Goal: Task Accomplishment & Management: Use online tool/utility

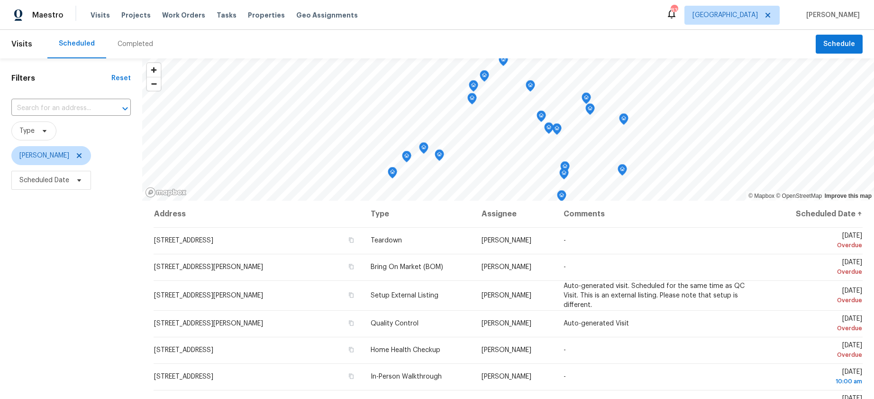
scroll to position [121, 0]
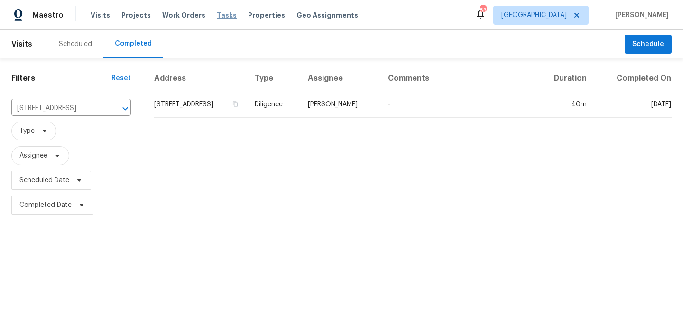
click at [223, 14] on span "Tasks" at bounding box center [227, 15] width 20 height 7
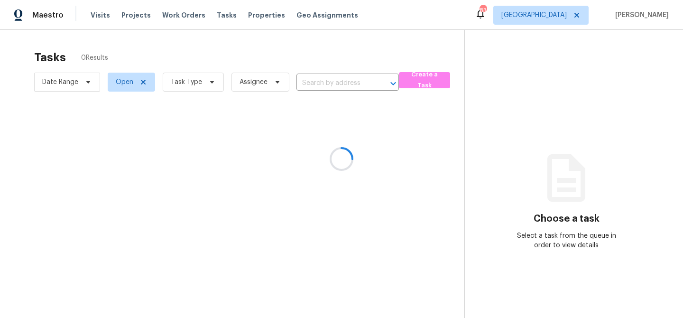
click at [205, 78] on div at bounding box center [341, 159] width 683 height 318
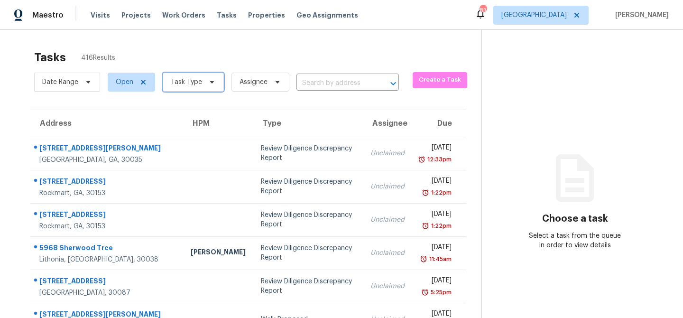
click at [211, 84] on icon at bounding box center [212, 82] width 8 height 8
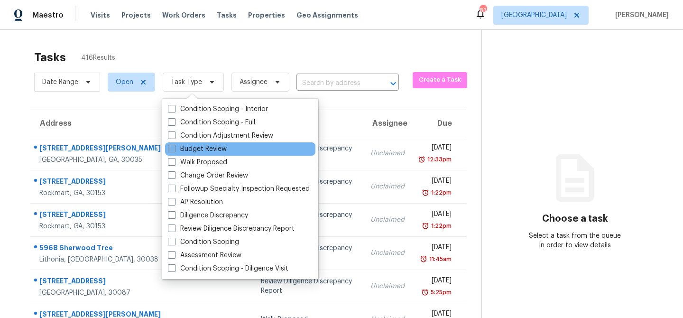
click at [174, 149] on span at bounding box center [172, 149] width 8 height 8
click at [174, 149] on input "Budget Review" at bounding box center [171, 147] width 6 height 6
checkbox input "true"
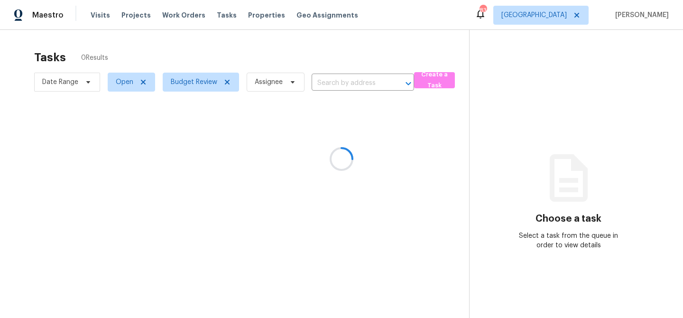
click at [210, 48] on div at bounding box center [341, 159] width 683 height 318
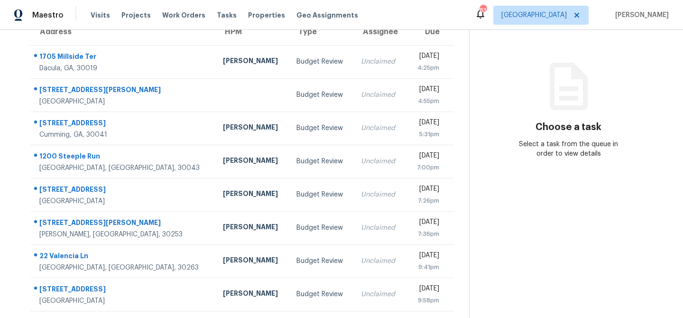
scroll to position [176, 0]
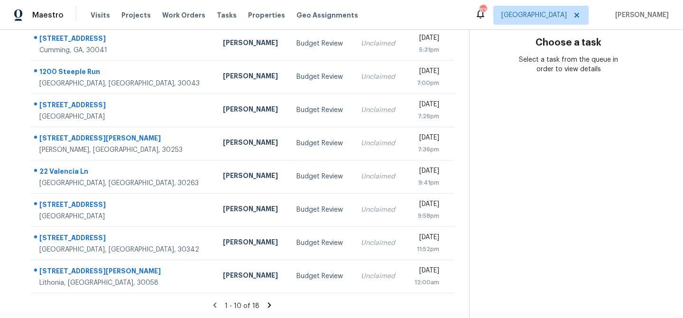
click at [268, 303] on icon at bounding box center [269, 304] width 3 height 5
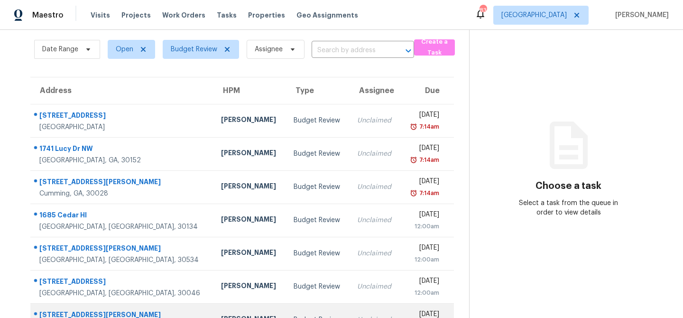
scroll to position [32, 0]
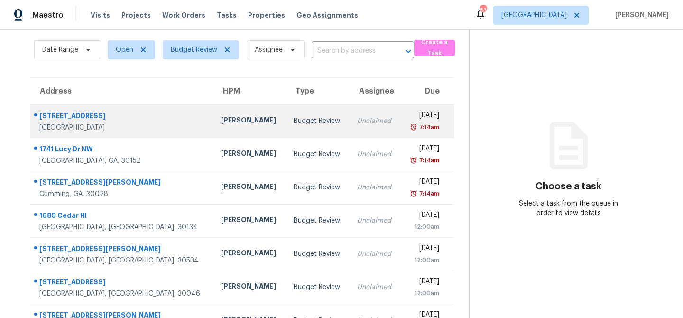
click at [286, 128] on td "Budget Review" at bounding box center [318, 120] width 64 height 33
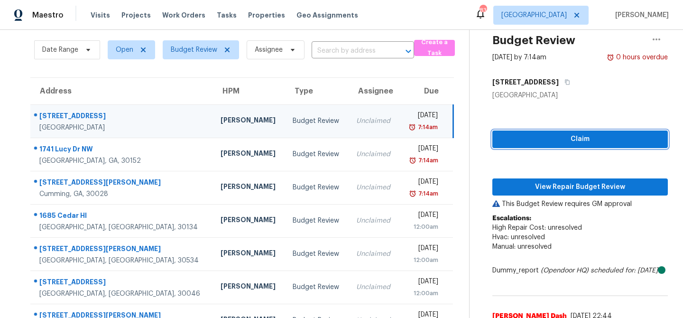
click at [538, 144] on span "Claim" at bounding box center [580, 139] width 160 height 12
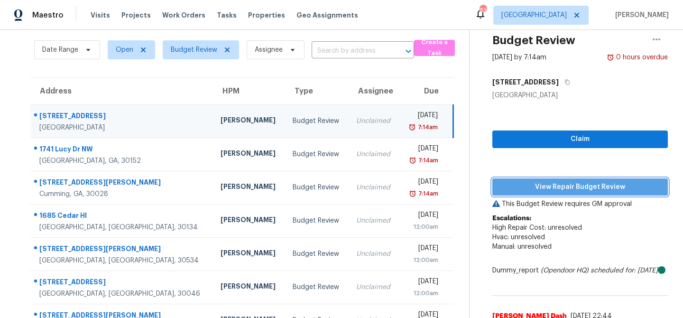
click at [536, 186] on span "View Repair Budget Review" at bounding box center [580, 187] width 160 height 12
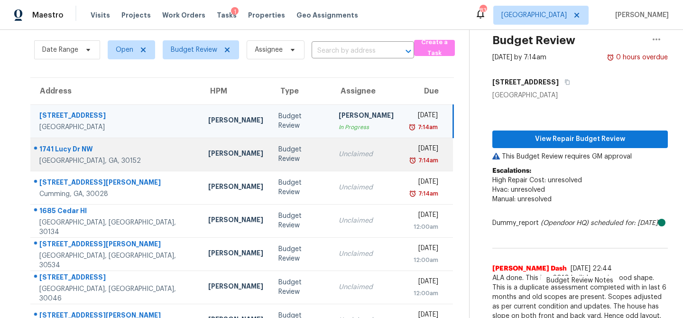
click at [278, 153] on div "Budget Review" at bounding box center [300, 154] width 45 height 19
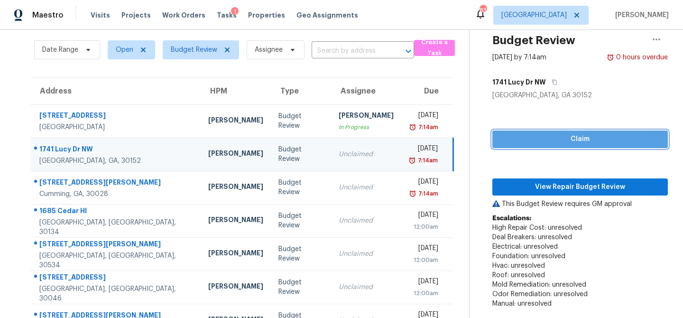
click at [529, 139] on span "Claim" at bounding box center [580, 139] width 160 height 12
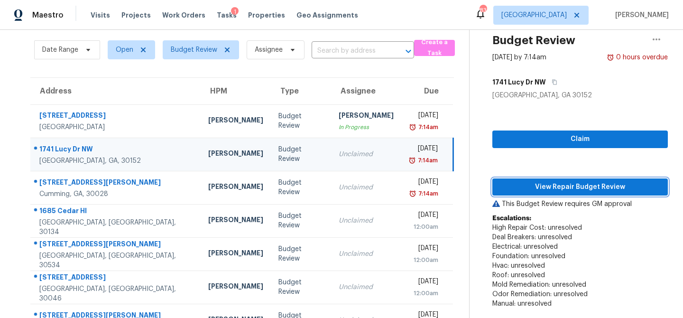
click at [536, 184] on span "View Repair Budget Review" at bounding box center [580, 187] width 160 height 12
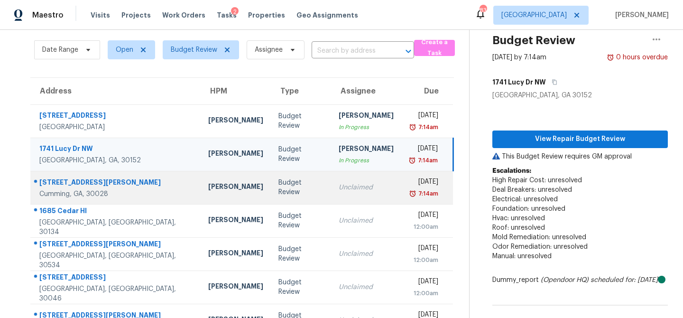
click at [278, 191] on div "Budget Review" at bounding box center [300, 187] width 45 height 19
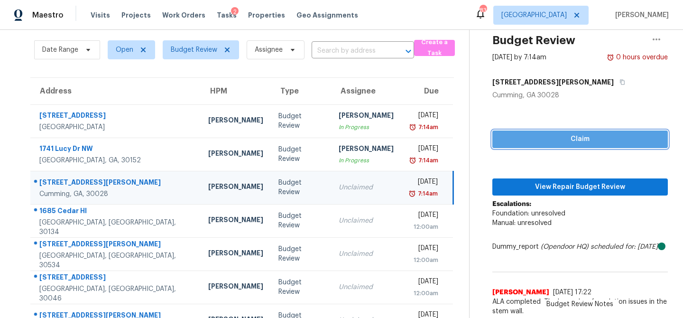
click at [533, 138] on span "Claim" at bounding box center [580, 139] width 160 height 12
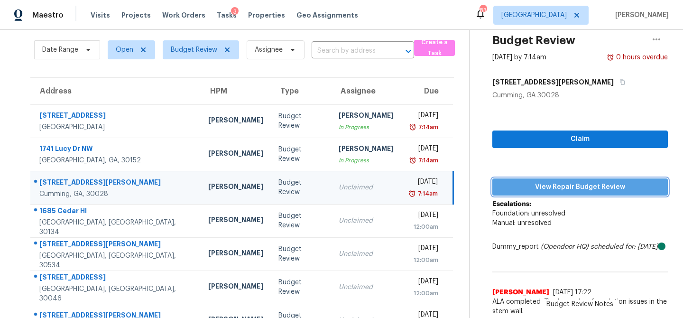
click at [525, 193] on button "View Repair Budget Review" at bounding box center [579, 187] width 175 height 18
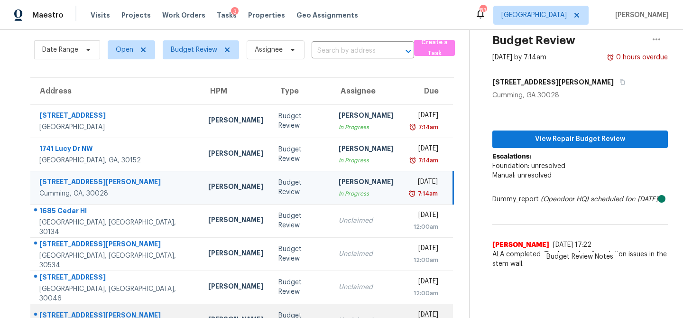
scroll to position [110, 0]
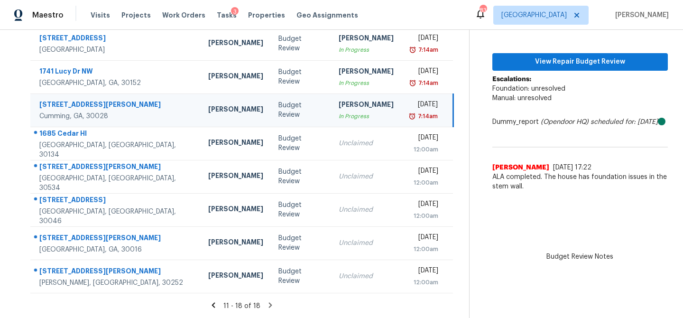
click at [215, 302] on icon at bounding box center [213, 304] width 3 height 5
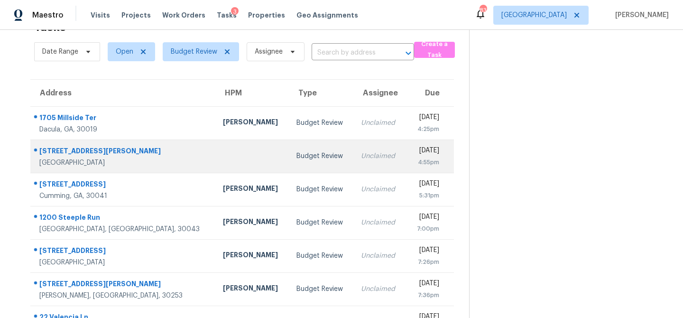
scroll to position [31, 0]
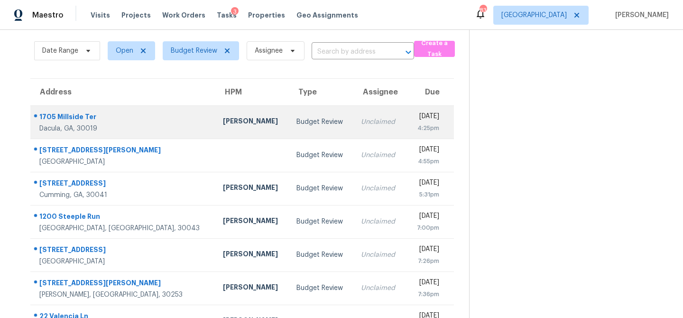
click at [296, 124] on div "Budget Review" at bounding box center [320, 121] width 49 height 9
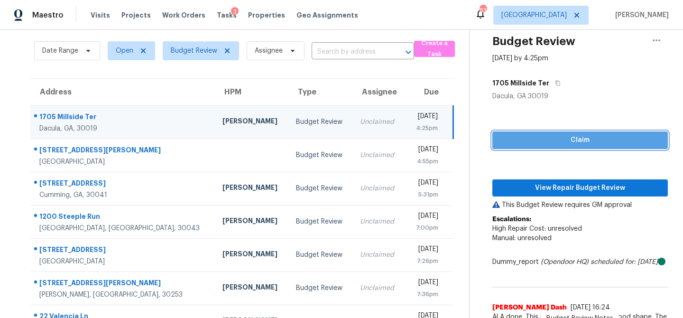
click at [555, 137] on span "Claim" at bounding box center [580, 140] width 160 height 12
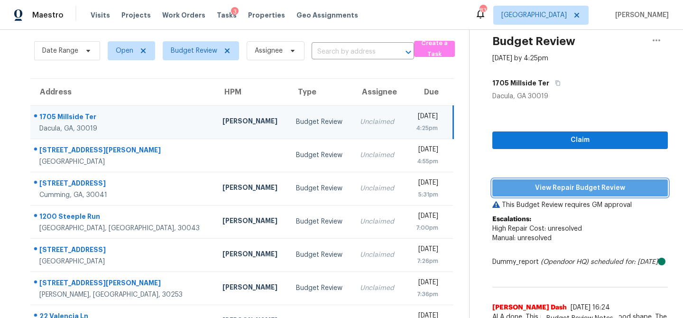
click at [546, 188] on span "View Repair Budget Review" at bounding box center [580, 188] width 160 height 12
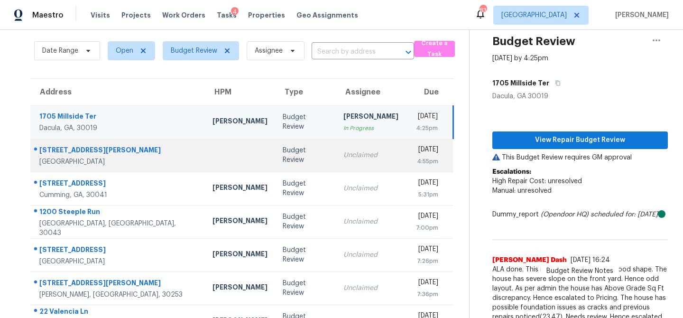
click at [275, 162] on td "Budget Review" at bounding box center [305, 154] width 61 height 33
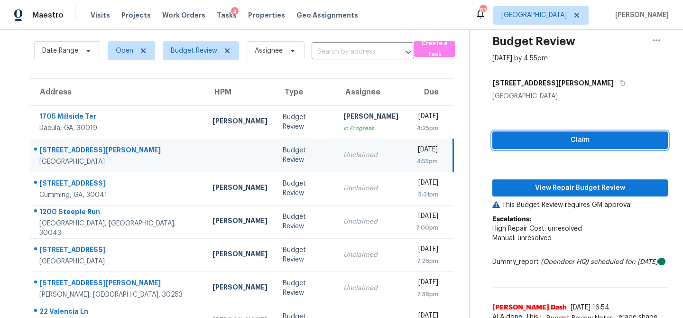
click at [550, 140] on span "Claim" at bounding box center [580, 140] width 160 height 12
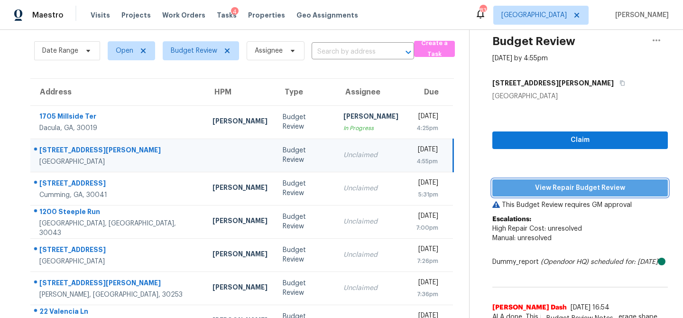
click at [537, 186] on span "View Repair Budget Review" at bounding box center [580, 188] width 160 height 12
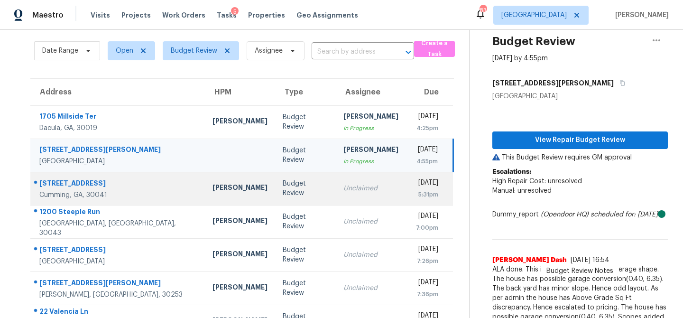
click at [343, 190] on div "Unclaimed" at bounding box center [370, 187] width 55 height 9
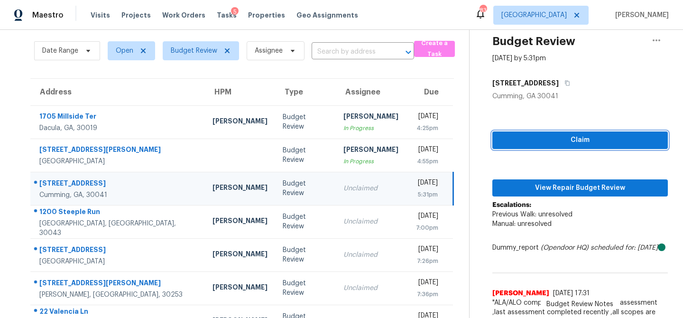
click at [549, 135] on span "Claim" at bounding box center [580, 140] width 160 height 12
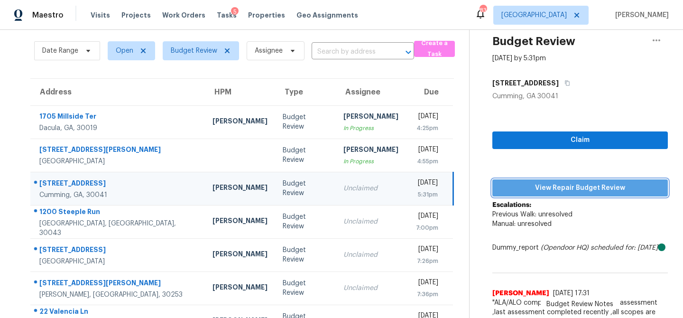
click at [540, 183] on span "View Repair Budget Review" at bounding box center [580, 188] width 160 height 12
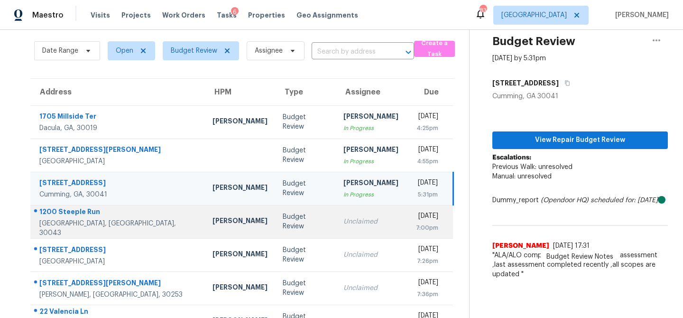
click at [275, 220] on td "Budget Review" at bounding box center [305, 221] width 61 height 33
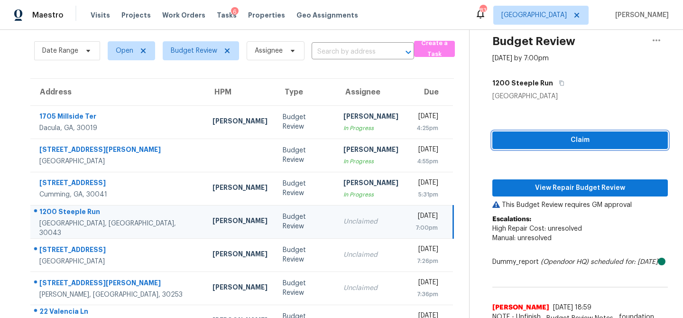
drag, startPoint x: 522, startPoint y: 145, endPoint x: 520, endPoint y: 154, distance: 9.3
click at [522, 145] on span "Claim" at bounding box center [580, 140] width 160 height 12
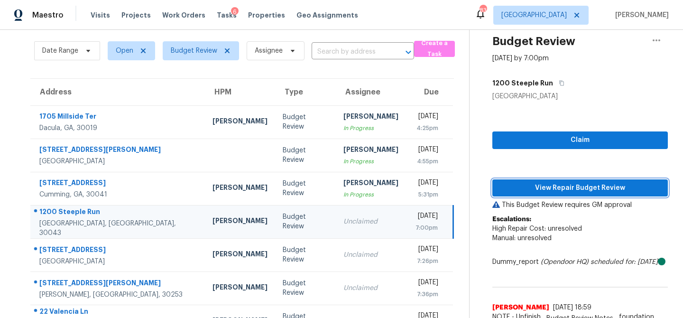
click at [521, 184] on span "View Repair Budget Review" at bounding box center [580, 188] width 160 height 12
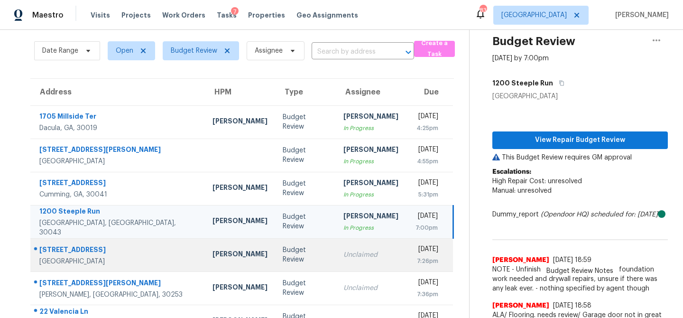
click at [343, 252] on div "Unclaimed" at bounding box center [370, 254] width 55 height 9
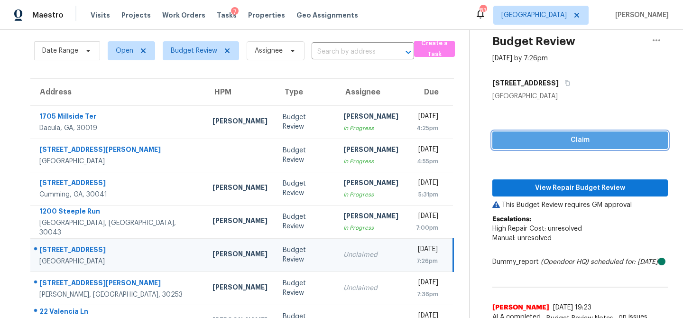
click at [544, 144] on span "Claim" at bounding box center [580, 140] width 160 height 12
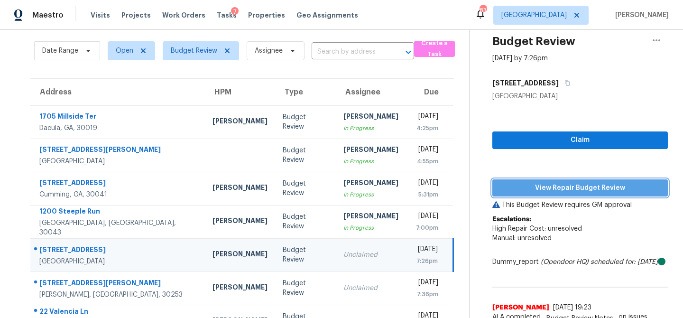
click at [529, 191] on span "View Repair Budget Review" at bounding box center [580, 188] width 160 height 12
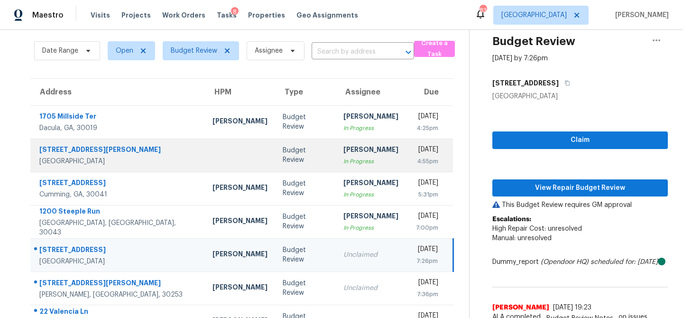
scroll to position [90, 0]
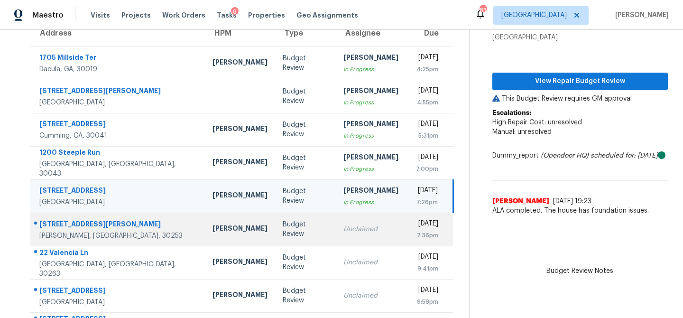
click at [336, 223] on td "Unclaimed" at bounding box center [371, 228] width 70 height 33
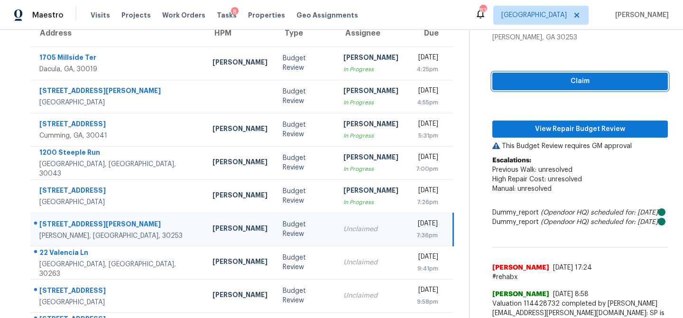
click at [554, 83] on span "Claim" at bounding box center [580, 81] width 160 height 12
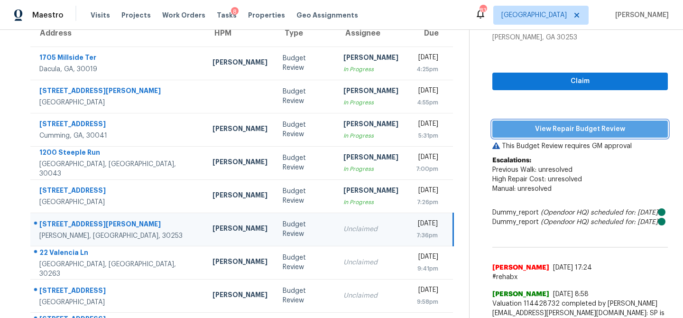
click at [539, 128] on span "View Repair Budget Review" at bounding box center [580, 129] width 160 height 12
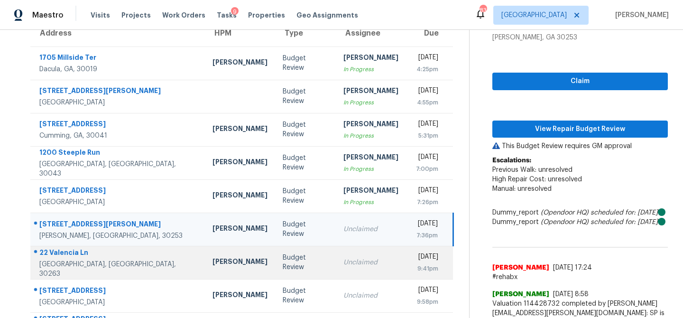
scroll to position [164, 0]
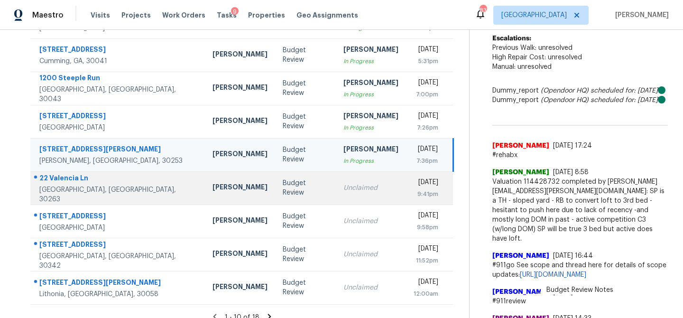
click at [343, 187] on div "Unclaimed" at bounding box center [370, 187] width 55 height 9
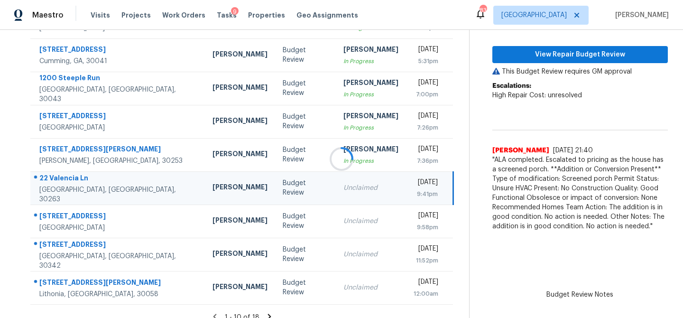
scroll to position [89, 0]
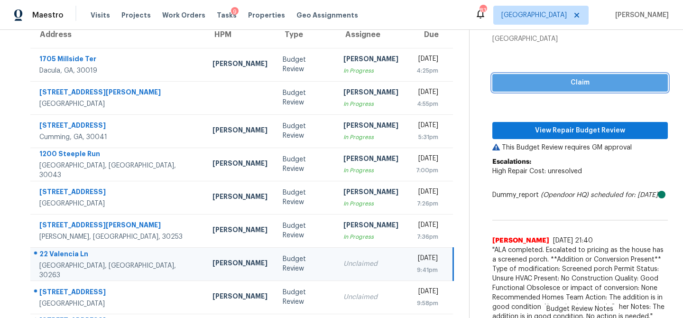
click at [579, 85] on span "Claim" at bounding box center [580, 83] width 160 height 12
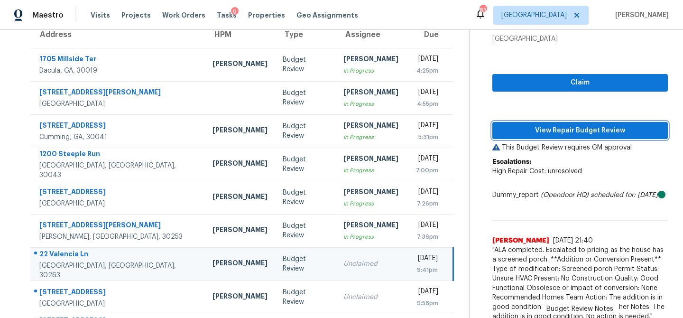
click at [566, 129] on span "View Repair Budget Review" at bounding box center [580, 131] width 160 height 12
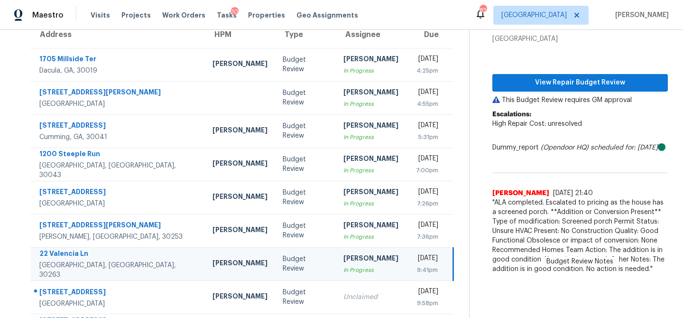
scroll to position [0, 0]
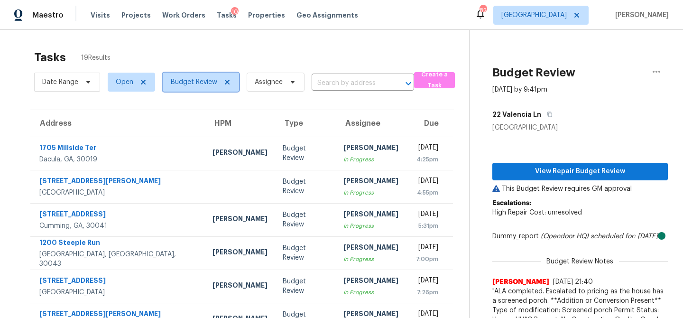
click at [199, 83] on span "Budget Review" at bounding box center [194, 81] width 46 height 9
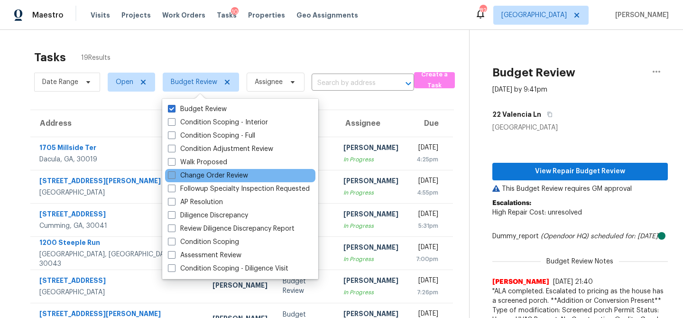
click at [173, 174] on span at bounding box center [172, 175] width 8 height 8
click at [173, 174] on input "Change Order Review" at bounding box center [171, 174] width 6 height 6
checkbox input "true"
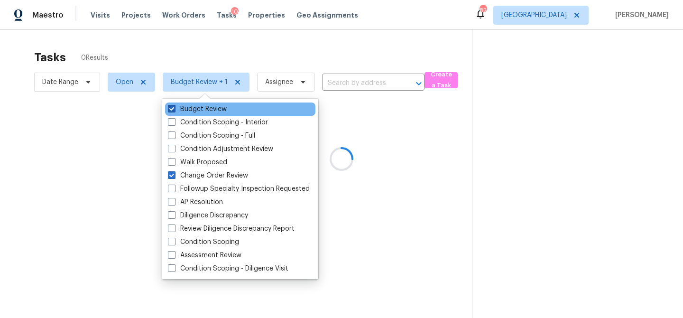
click at [173, 110] on span at bounding box center [172, 109] width 8 height 8
click at [173, 110] on input "Budget Review" at bounding box center [171, 107] width 6 height 6
checkbox input "false"
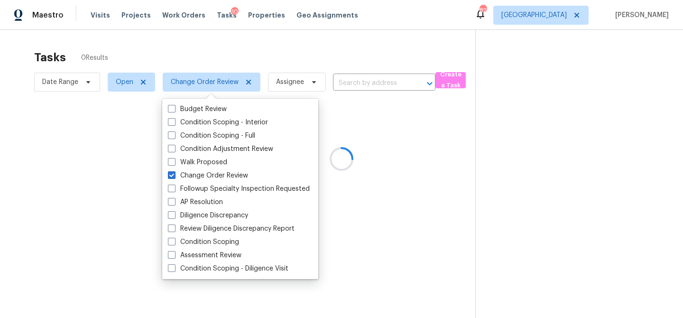
click at [191, 53] on div at bounding box center [341, 159] width 683 height 318
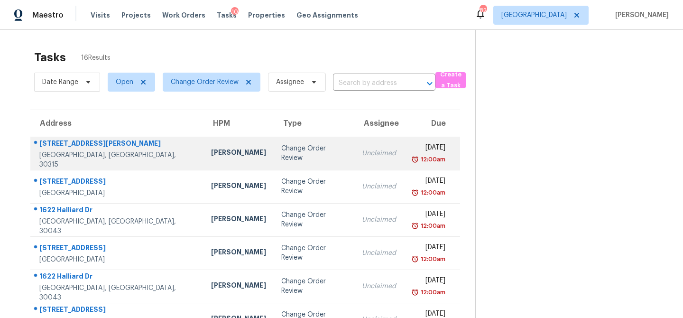
click at [219, 158] on td "Juan Lozano" at bounding box center [238, 153] width 70 height 33
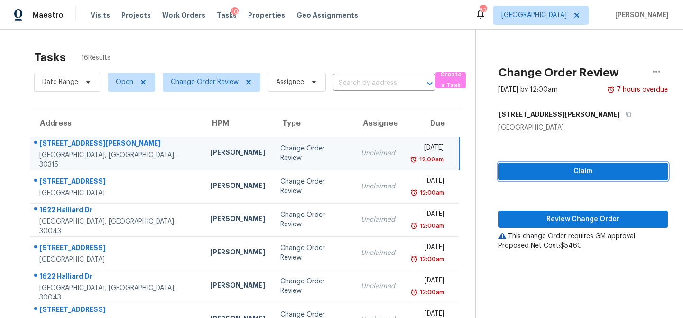
click at [544, 174] on span "Claim" at bounding box center [583, 171] width 154 height 12
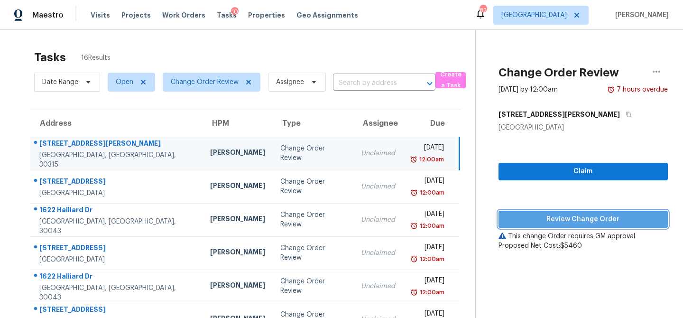
click at [545, 218] on span "Review Change Order" at bounding box center [583, 219] width 154 height 12
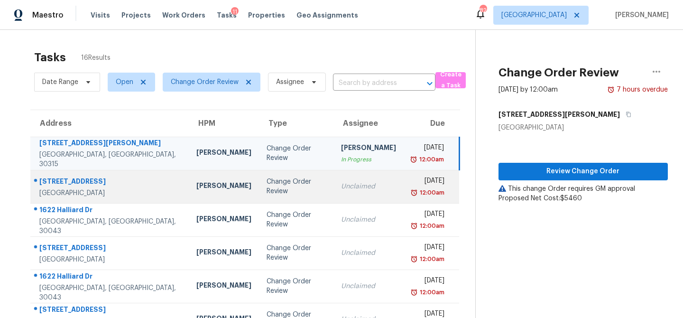
click at [204, 193] on td "[PERSON_NAME]" at bounding box center [224, 186] width 70 height 33
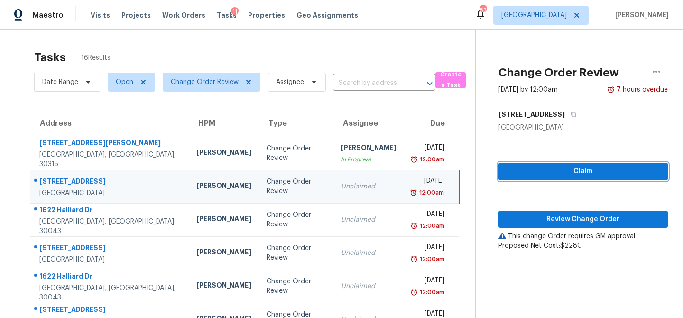
click at [538, 175] on span "Claim" at bounding box center [583, 171] width 154 height 12
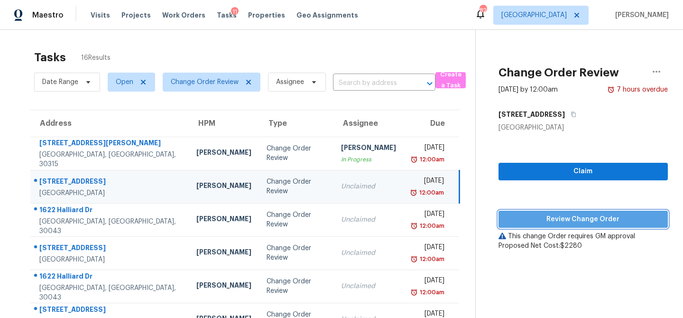
click at [555, 218] on span "Review Change Order" at bounding box center [583, 219] width 154 height 12
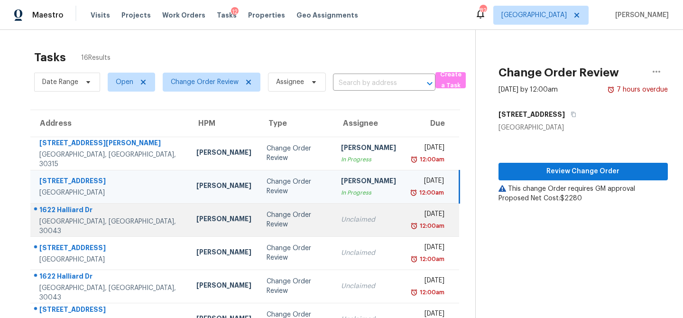
click at [266, 220] on div "Change Order Review" at bounding box center [295, 219] width 59 height 19
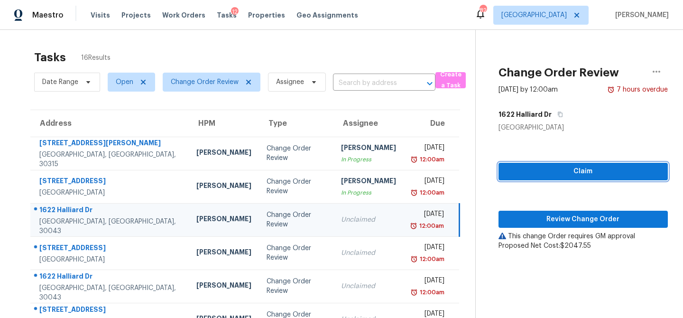
click at [540, 176] on span "Claim" at bounding box center [583, 171] width 154 height 12
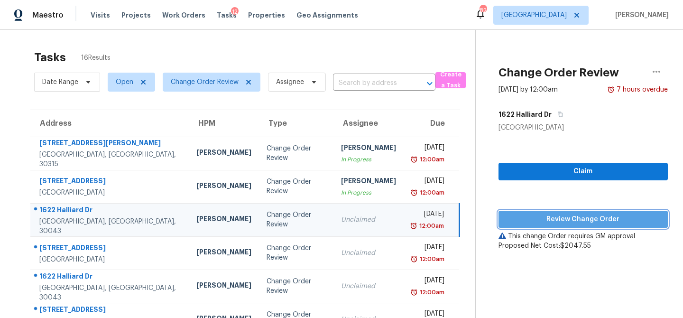
click at [539, 217] on span "Review Change Order" at bounding box center [583, 219] width 154 height 12
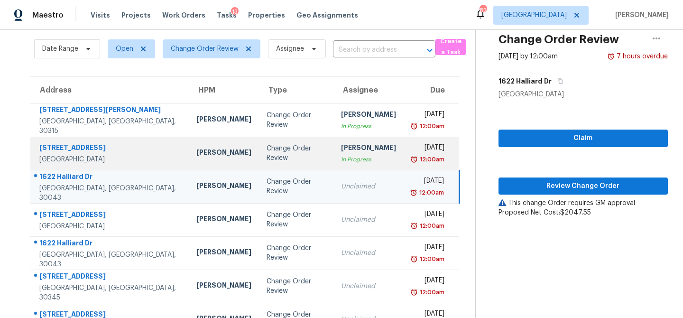
scroll to position [34, 0]
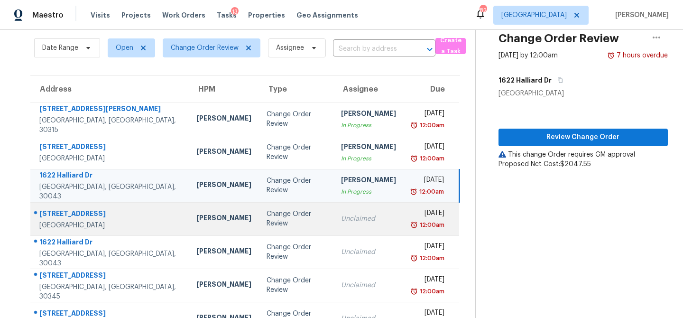
click at [284, 213] on div "Change Order Review" at bounding box center [295, 218] width 59 height 19
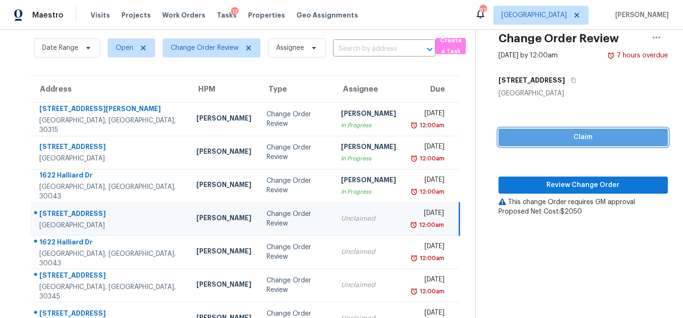
click at [576, 141] on span "Claim" at bounding box center [583, 137] width 154 height 12
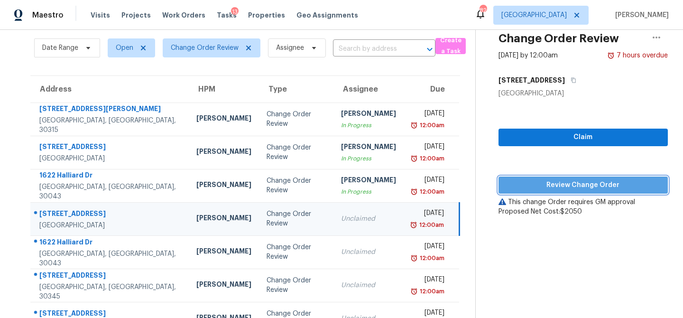
click at [567, 180] on span "Review Change Order" at bounding box center [583, 185] width 154 height 12
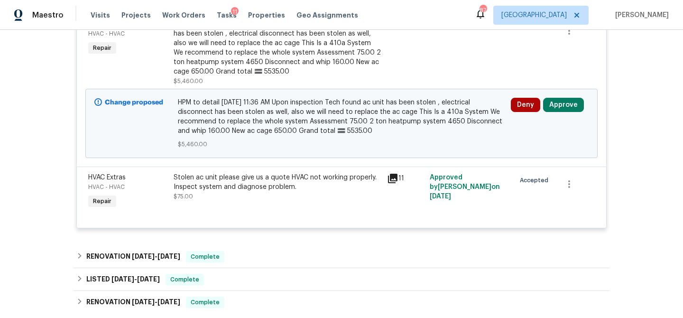
scroll to position [261, 0]
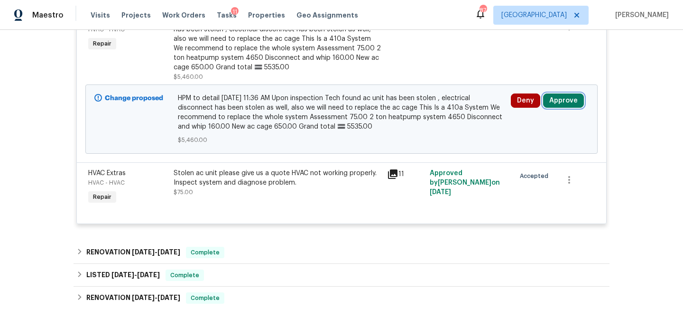
click at [570, 103] on button "Approve" at bounding box center [563, 100] width 41 height 14
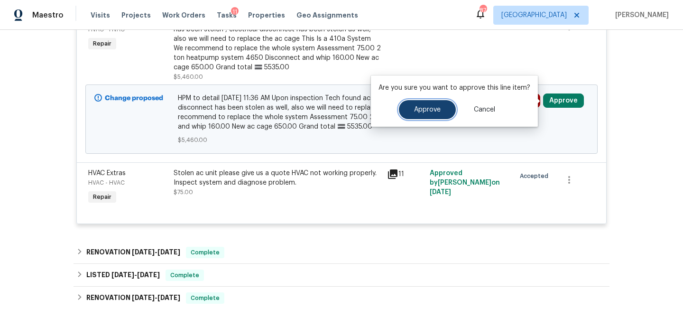
click at [423, 117] on button "Approve" at bounding box center [427, 109] width 57 height 19
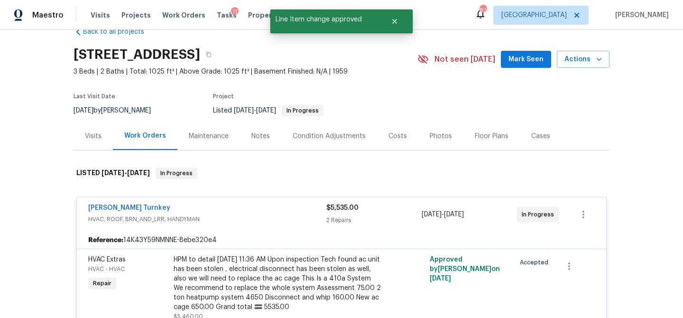
scroll to position [0, 0]
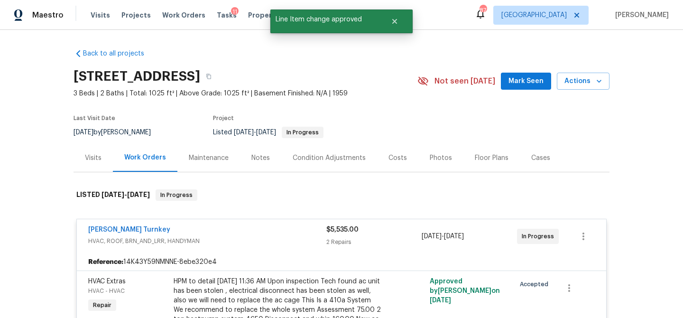
click at [100, 160] on div "Visits" at bounding box center [93, 157] width 17 height 9
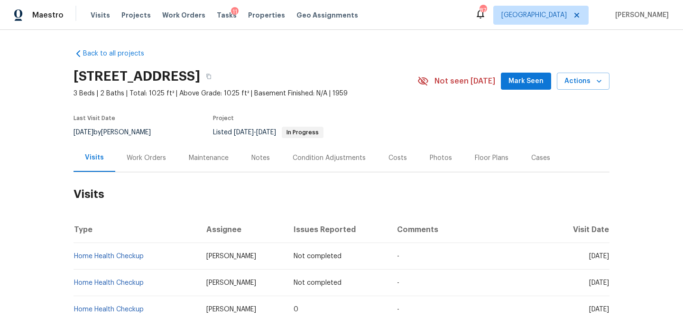
click at [147, 158] on div "Work Orders" at bounding box center [146, 157] width 39 height 9
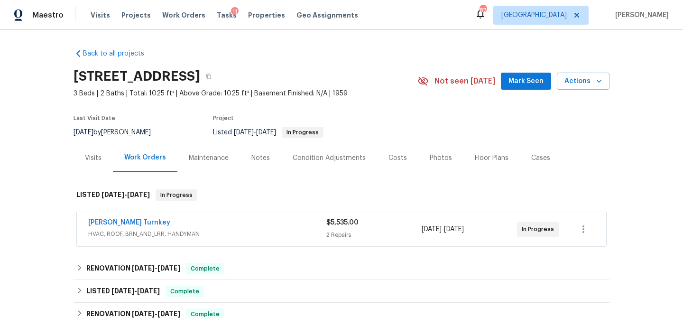
click at [166, 230] on span "HVAC, ROOF, BRN_AND_LRR, HANDYMAN" at bounding box center [207, 233] width 238 height 9
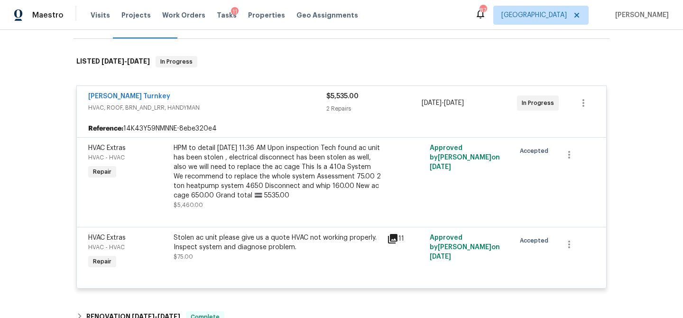
scroll to position [135, 0]
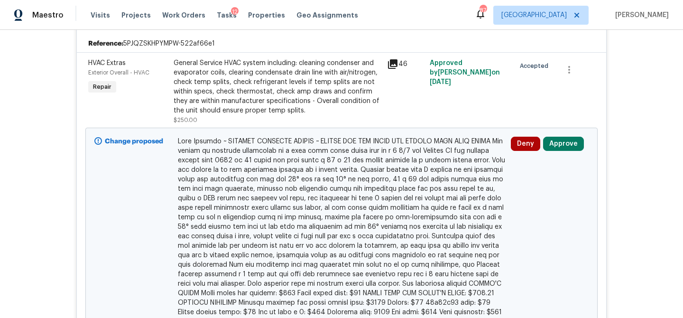
scroll to position [282, 0]
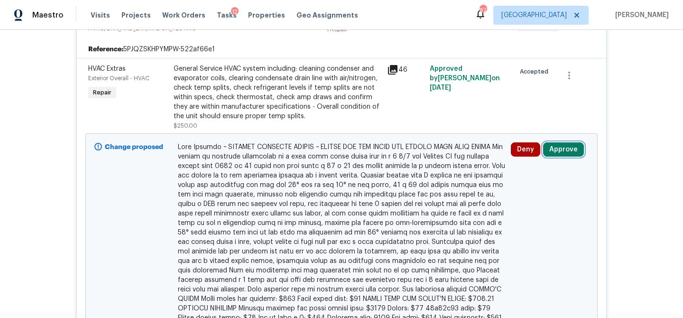
click at [560, 154] on button "Approve" at bounding box center [563, 149] width 41 height 14
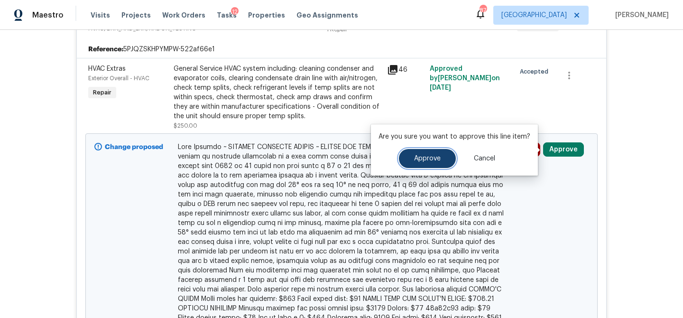
click at [434, 159] on span "Approve" at bounding box center [427, 158] width 27 height 7
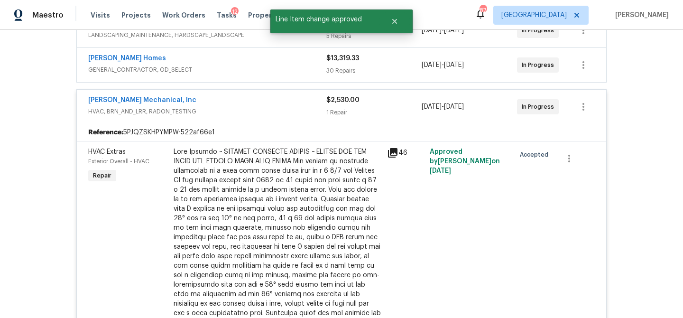
scroll to position [188, 0]
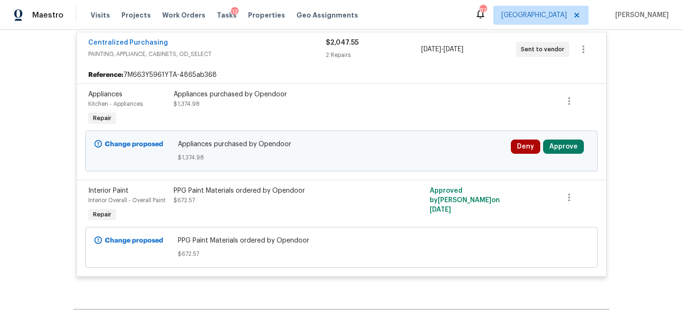
scroll to position [371, 0]
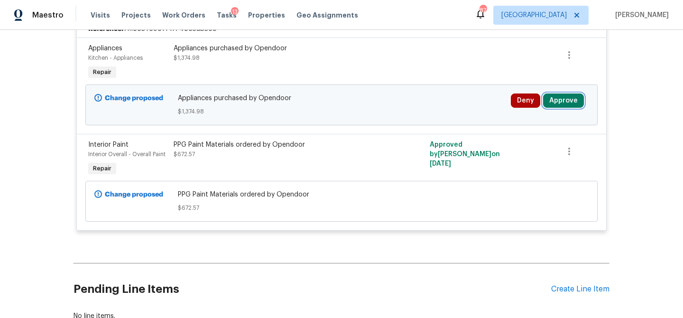
click at [572, 101] on button "Approve" at bounding box center [563, 100] width 41 height 14
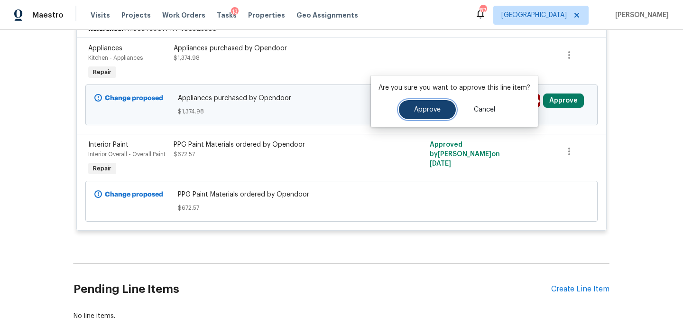
click at [441, 112] on button "Approve" at bounding box center [427, 109] width 57 height 19
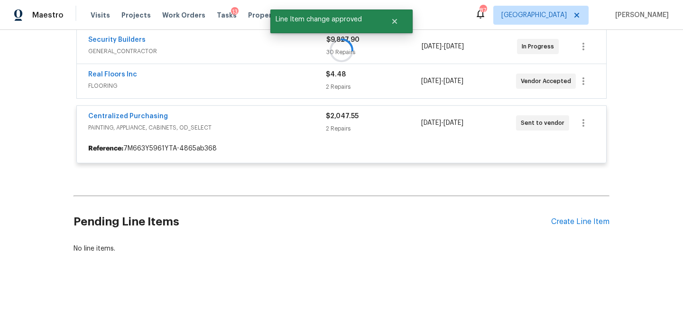
scroll to position [369, 0]
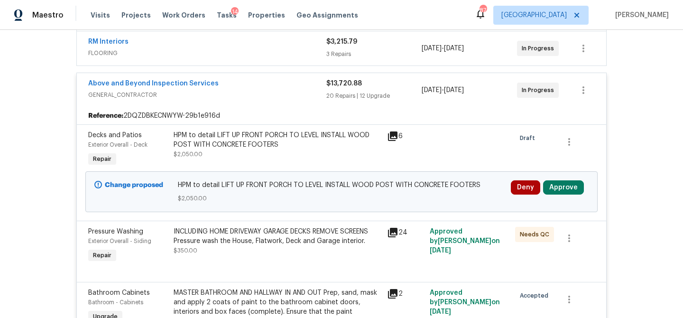
scroll to position [250, 0]
click at [569, 188] on button "Approve" at bounding box center [563, 187] width 41 height 14
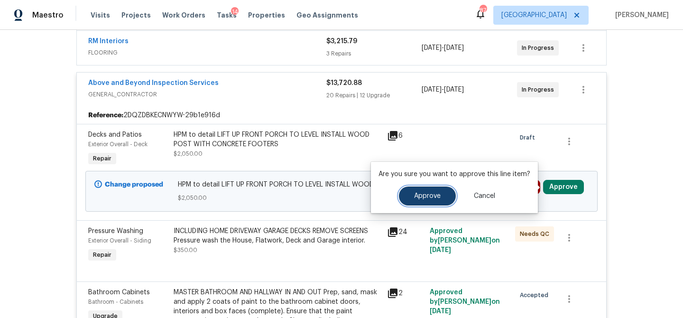
click at [439, 195] on button "Approve" at bounding box center [427, 195] width 57 height 19
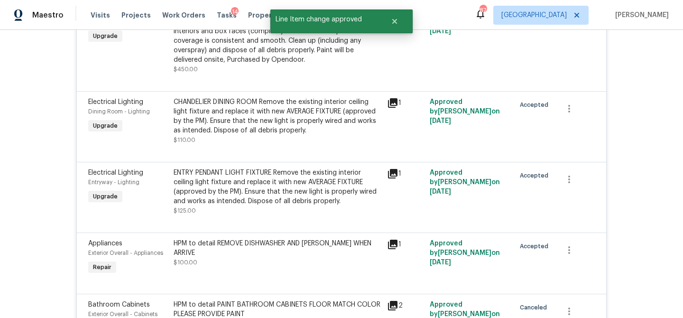
scroll to position [444, 0]
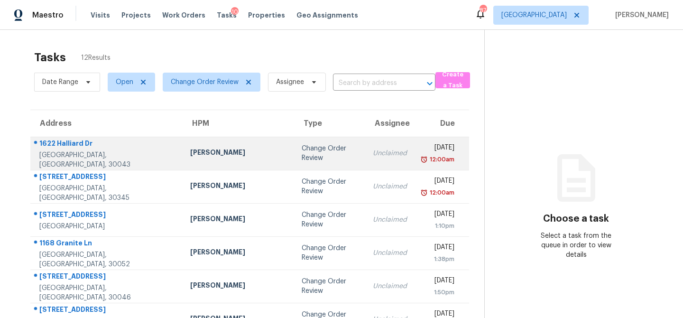
click at [234, 158] on div "[PERSON_NAME]" at bounding box center [238, 153] width 96 height 12
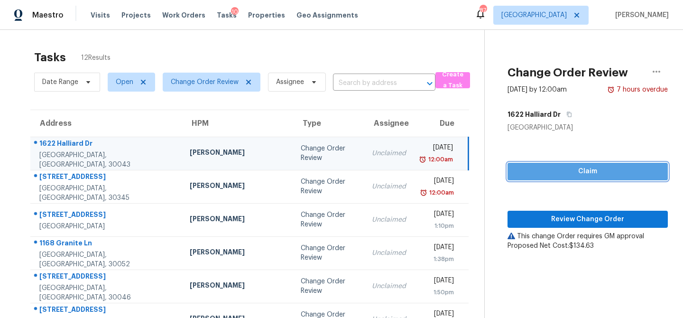
click at [548, 169] on span "Claim" at bounding box center [587, 171] width 145 height 12
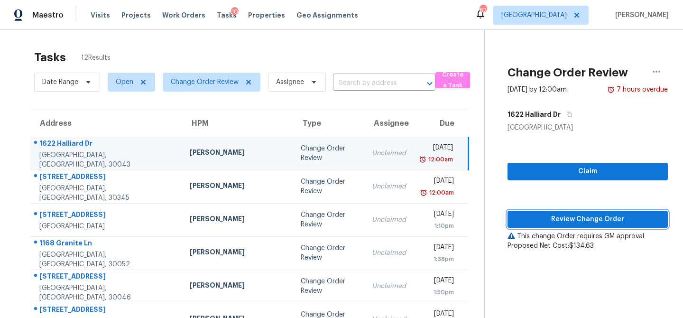
click at [548, 217] on span "Review Change Order" at bounding box center [587, 219] width 145 height 12
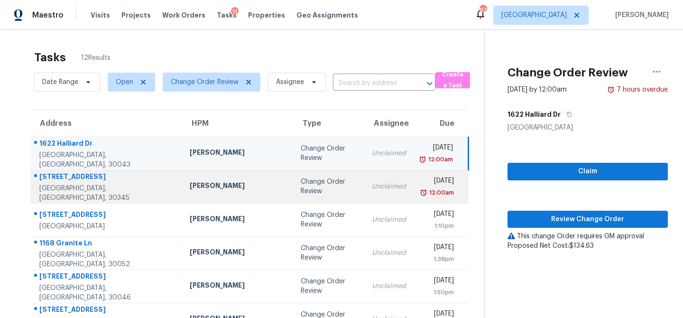
click at [301, 190] on div "Change Order Review" at bounding box center [329, 186] width 56 height 19
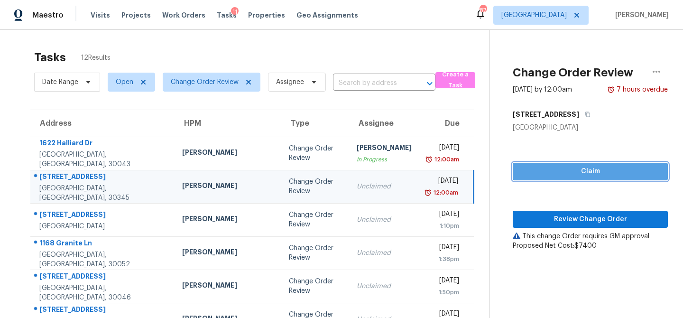
click at [541, 179] on button "Claim" at bounding box center [589, 172] width 155 height 18
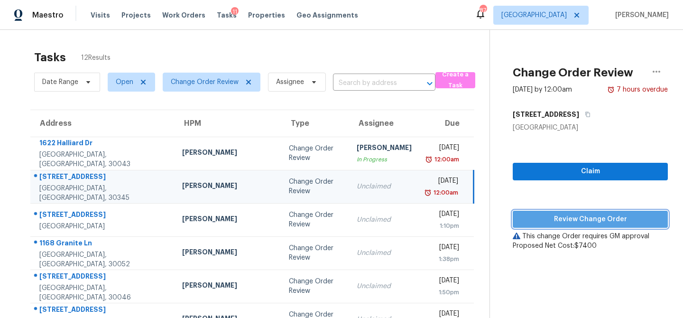
click at [536, 212] on button "Review Change Order" at bounding box center [589, 219] width 155 height 18
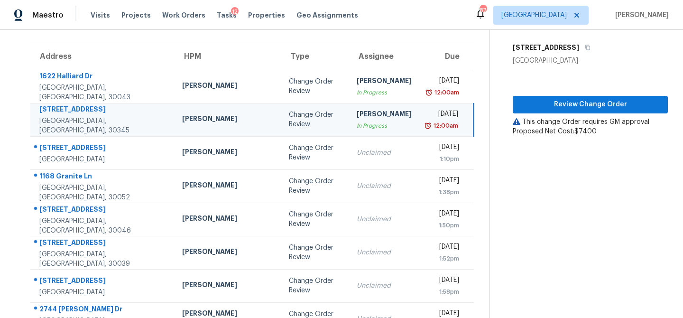
scroll to position [68, 0]
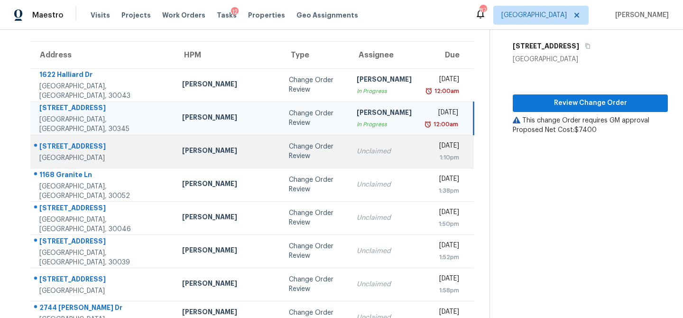
click at [289, 153] on div "Change Order Review" at bounding box center [315, 151] width 52 height 19
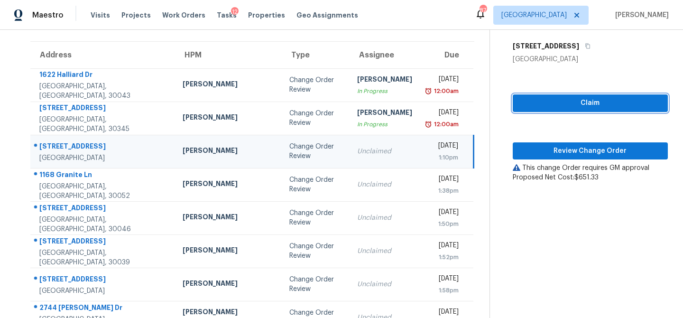
click at [604, 104] on span "Claim" at bounding box center [590, 103] width 140 height 12
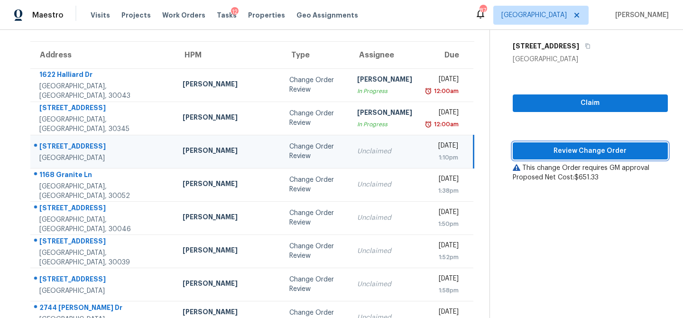
click at [582, 148] on span "Review Change Order" at bounding box center [590, 151] width 140 height 12
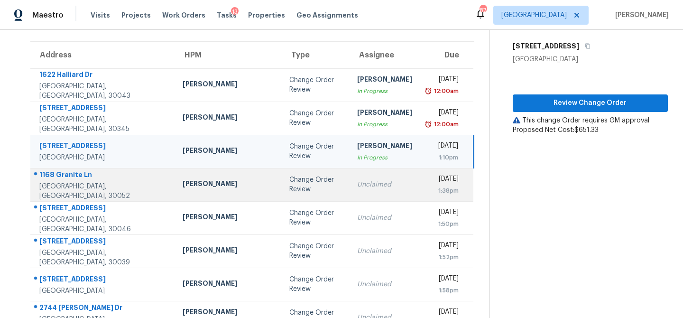
click at [224, 188] on td "Michael Durham" at bounding box center [228, 184] width 107 height 33
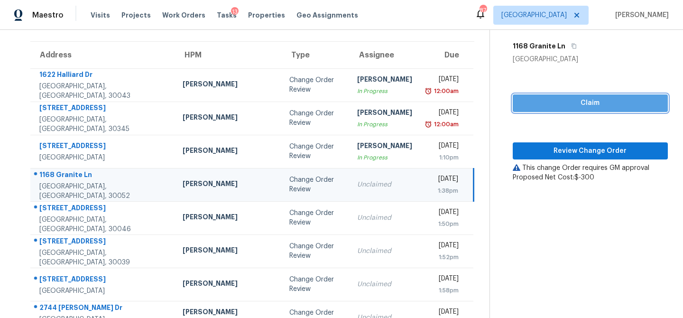
click at [549, 109] on button "Claim" at bounding box center [589, 103] width 155 height 18
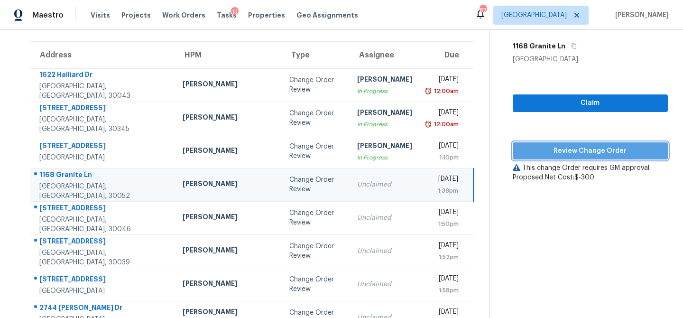
click at [540, 150] on span "Review Change Order" at bounding box center [590, 151] width 140 height 12
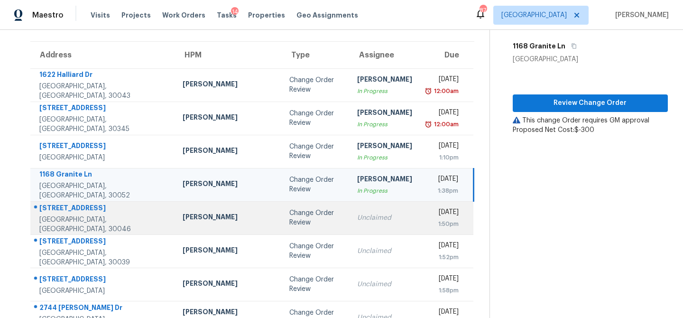
click at [289, 223] on div "Change Order Review" at bounding box center [315, 217] width 53 height 19
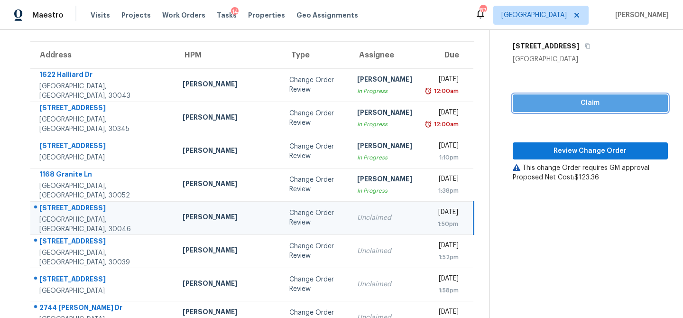
drag, startPoint x: 580, startPoint y: 105, endPoint x: 567, endPoint y: 134, distance: 31.0
click at [580, 105] on span "Claim" at bounding box center [590, 103] width 140 height 12
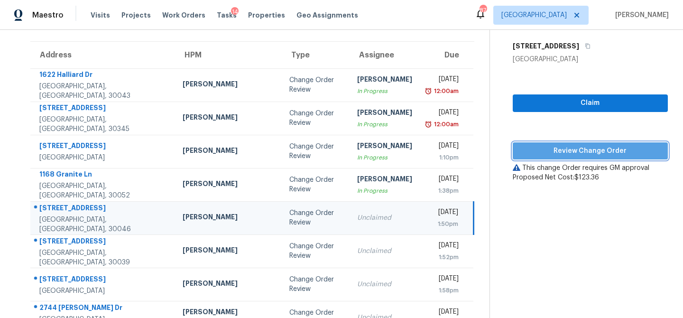
click at [562, 155] on span "Review Change Order" at bounding box center [590, 151] width 140 height 12
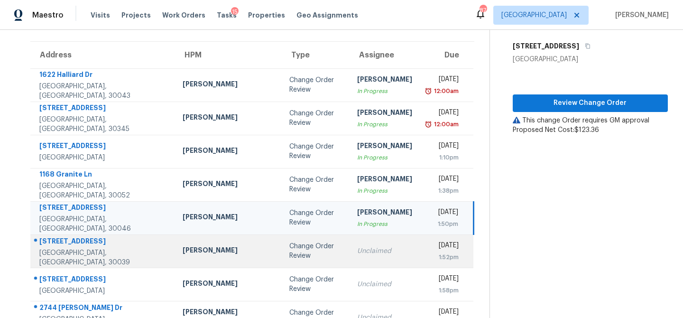
click at [289, 251] on div "Change Order Review" at bounding box center [315, 250] width 53 height 19
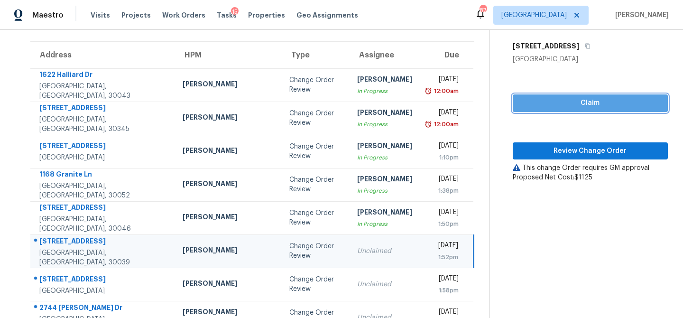
drag, startPoint x: 537, startPoint y: 108, endPoint x: 535, endPoint y: 120, distance: 13.0
click at [537, 108] on span "Claim" at bounding box center [590, 103] width 140 height 12
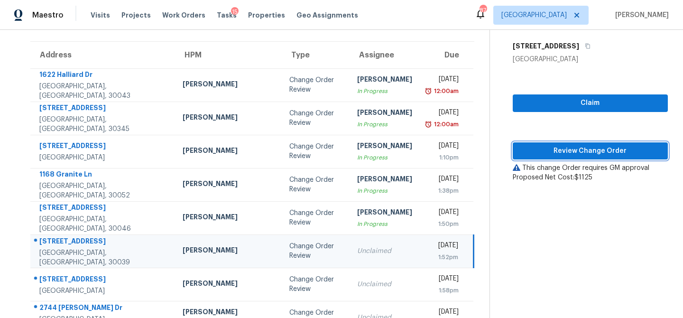
click at [535, 152] on span "Review Change Order" at bounding box center [590, 151] width 140 height 12
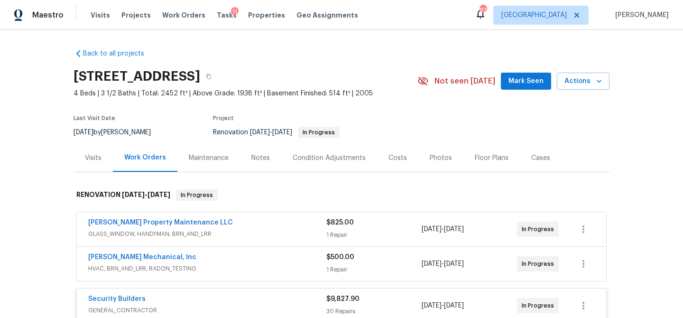
click at [91, 160] on div "Visits" at bounding box center [93, 157] width 17 height 9
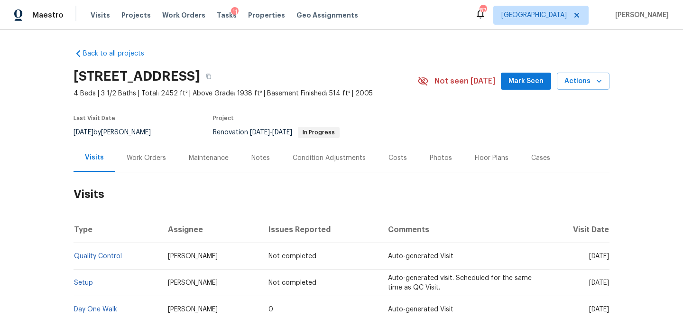
click at [132, 160] on div "Work Orders" at bounding box center [146, 157] width 39 height 9
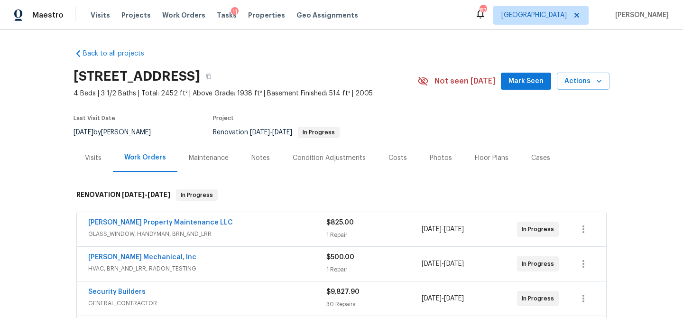
click at [248, 231] on span "GLASS_WINDOW, HANDYMAN, BRN_AND_LRR" at bounding box center [207, 233] width 238 height 9
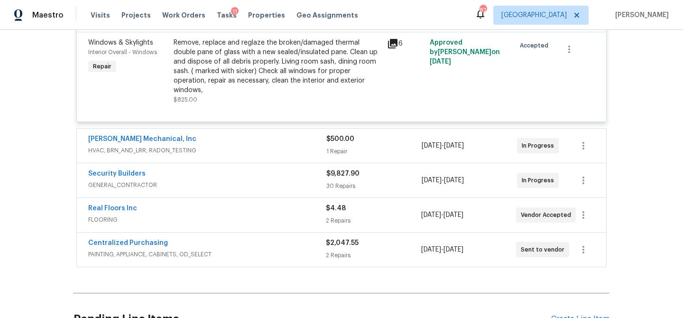
scroll to position [239, 0]
click at [314, 145] on span "HVAC, BRN_AND_LRR, RADON_TESTING" at bounding box center [207, 149] width 238 height 9
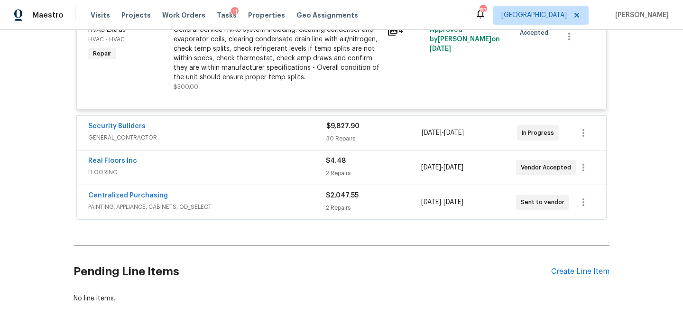
scroll to position [440, 0]
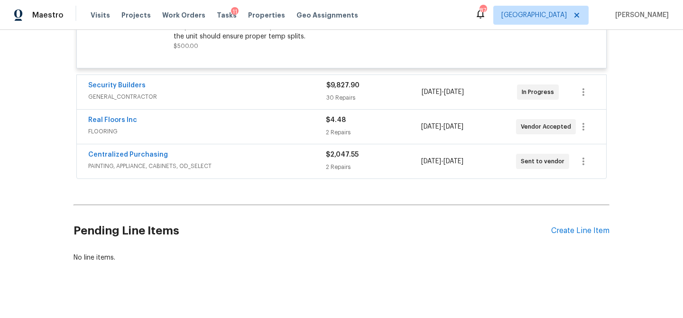
click at [378, 93] on div "30 Repairs" at bounding box center [373, 97] width 95 height 9
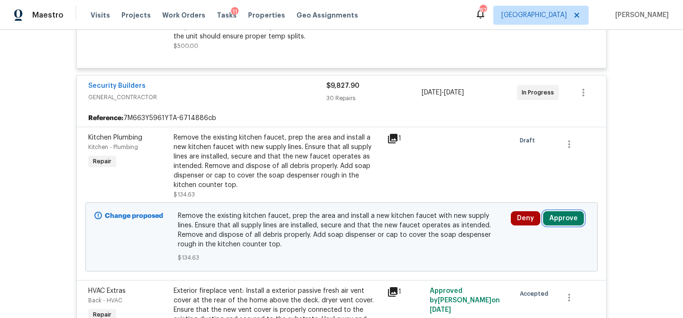
click at [568, 211] on button "Approve" at bounding box center [563, 218] width 41 height 14
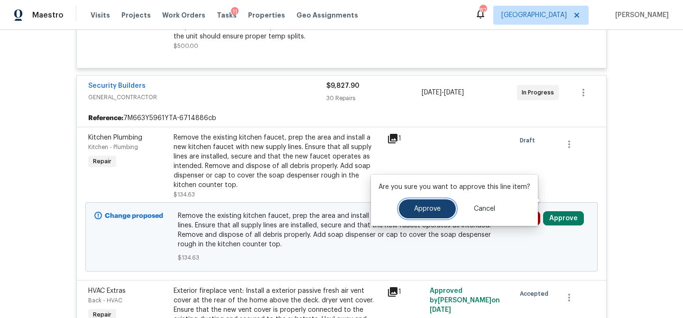
click at [433, 203] on button "Approve" at bounding box center [427, 208] width 57 height 19
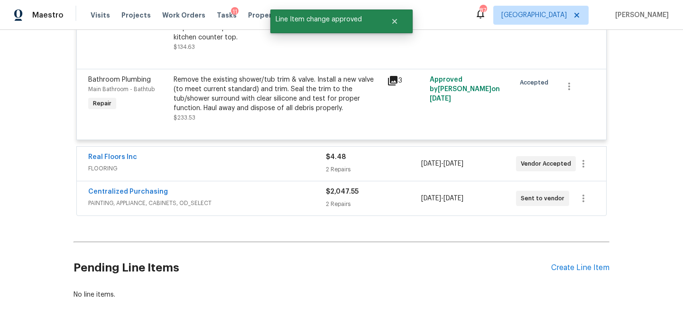
scroll to position [2951, 0]
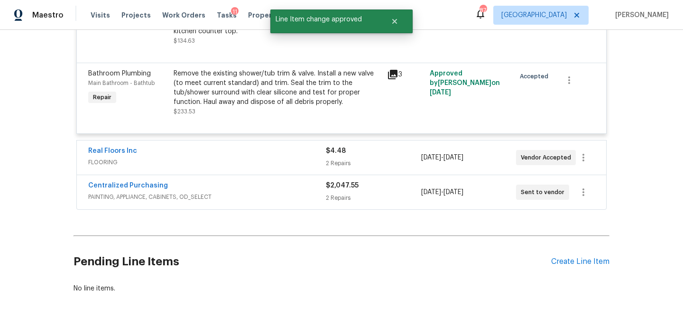
drag, startPoint x: 396, startPoint y: 121, endPoint x: 391, endPoint y: 128, distance: 8.1
click at [396, 158] on div "2 Repairs" at bounding box center [373, 162] width 95 height 9
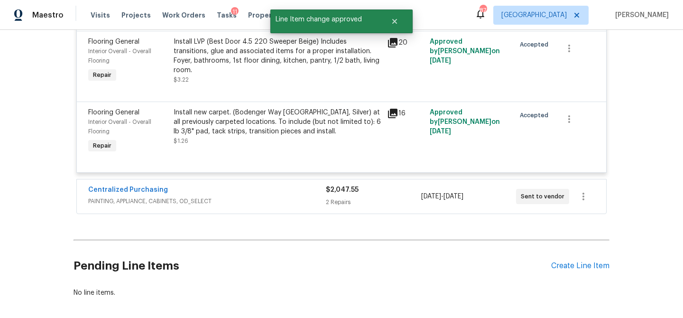
scroll to position [3117, 0]
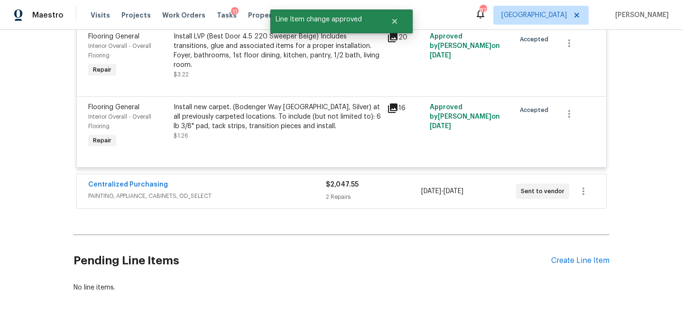
click at [405, 180] on div "$2,047.55 2 Repairs" at bounding box center [373, 191] width 95 height 23
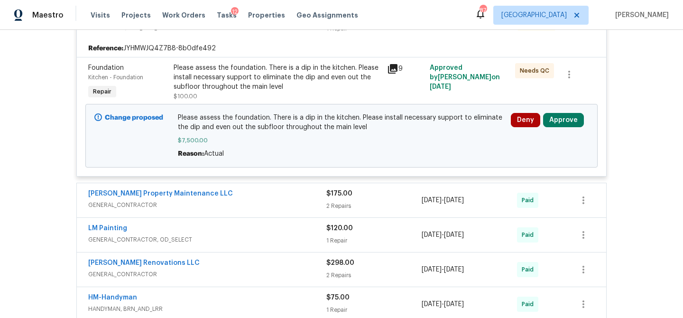
scroll to position [214, 0]
click at [565, 120] on button "Approve" at bounding box center [563, 119] width 41 height 14
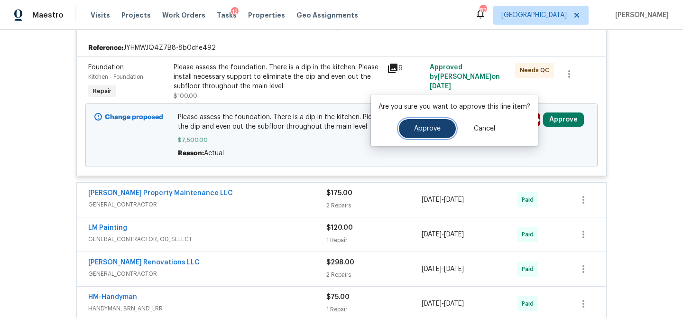
click at [434, 128] on span "Approve" at bounding box center [427, 128] width 27 height 7
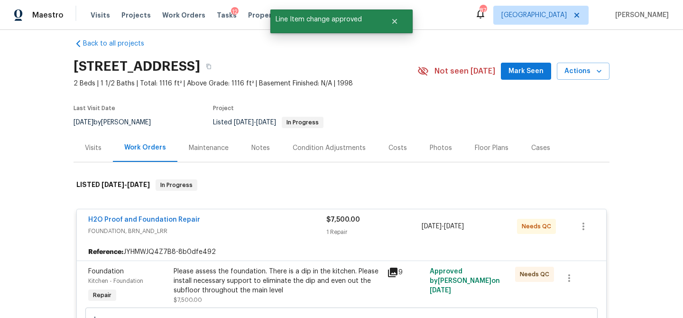
scroll to position [11, 0]
click at [96, 149] on div "Visits" at bounding box center [93, 146] width 17 height 9
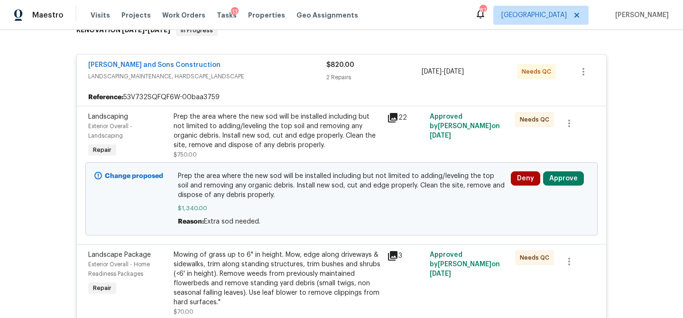
scroll to position [174, 0]
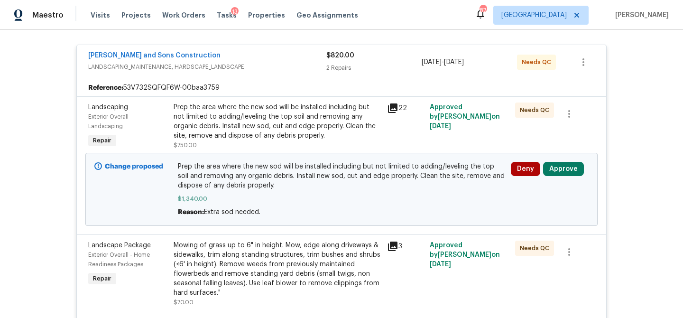
click at [394, 108] on icon at bounding box center [392, 107] width 11 height 11
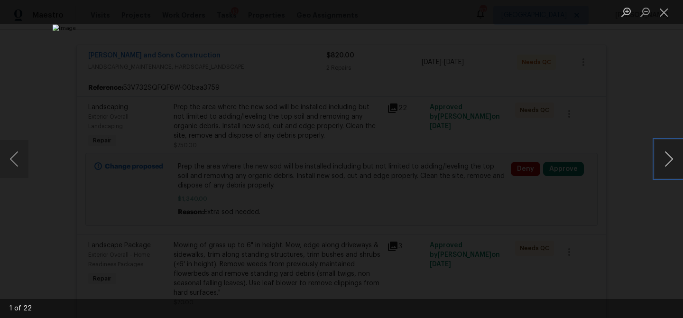
click at [658, 160] on button "Next image" at bounding box center [668, 159] width 28 height 38
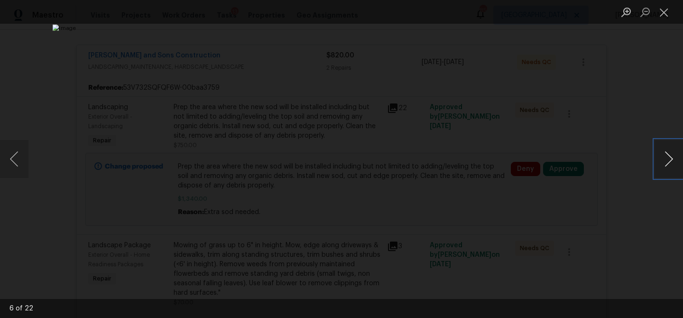
click at [658, 160] on button "Next image" at bounding box center [668, 159] width 28 height 38
click at [665, 12] on button "Close lightbox" at bounding box center [663, 12] width 19 height 17
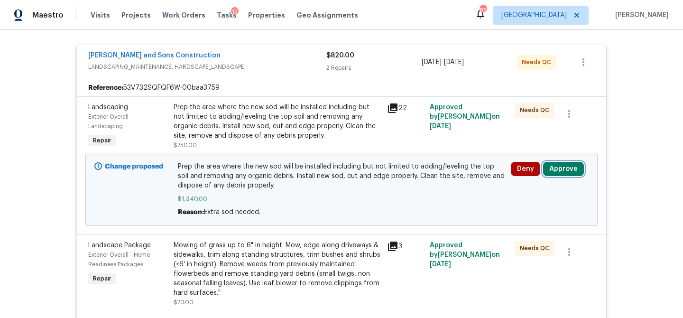
click at [565, 165] on button "Approve" at bounding box center [563, 169] width 41 height 14
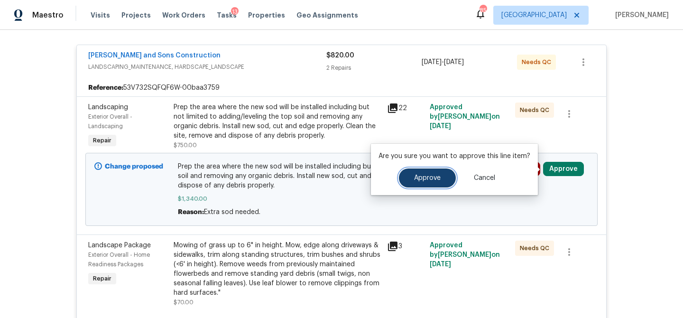
click at [405, 183] on button "Approve" at bounding box center [427, 177] width 57 height 19
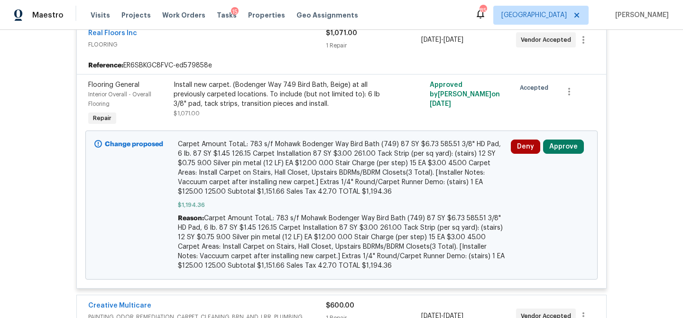
scroll to position [253, 0]
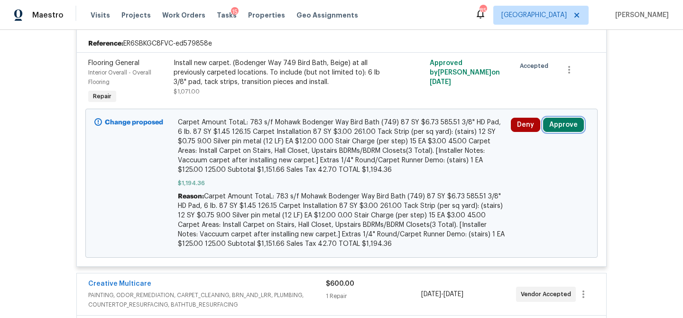
click at [565, 126] on button "Approve" at bounding box center [563, 125] width 41 height 14
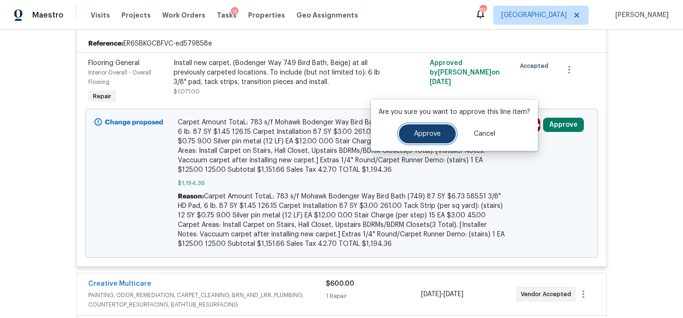
click at [432, 131] on span "Approve" at bounding box center [427, 133] width 27 height 7
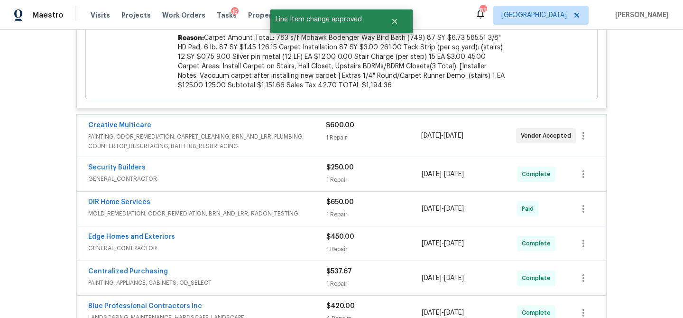
scroll to position [470, 0]
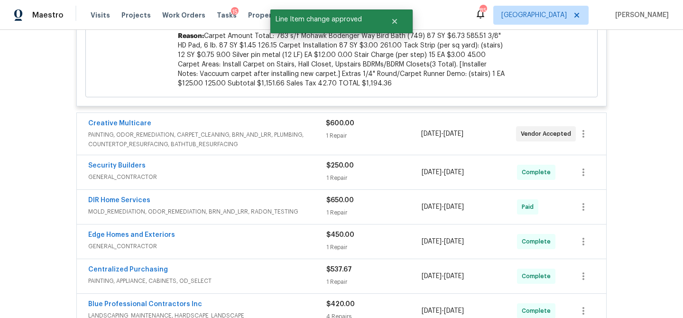
click at [408, 120] on div "$600.00 1 Repair" at bounding box center [373, 134] width 95 height 30
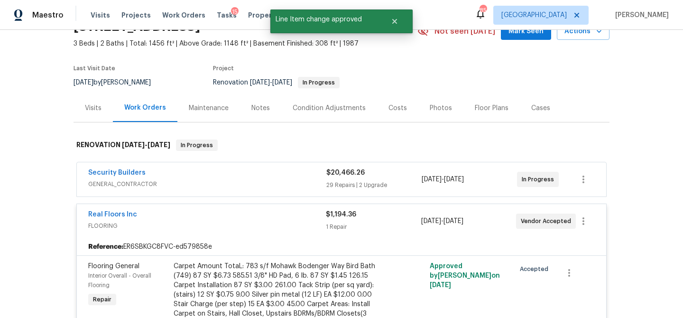
scroll to position [0, 0]
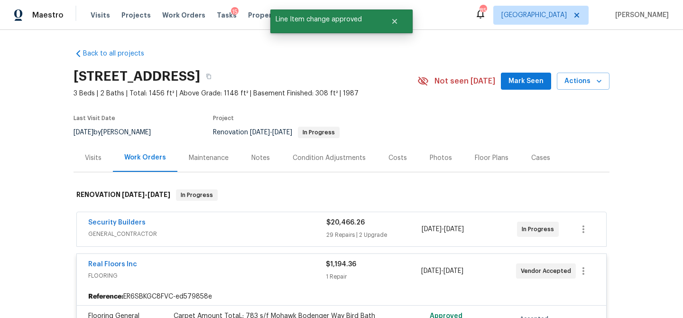
click at [374, 219] on div "$20,466.26" at bounding box center [373, 222] width 95 height 9
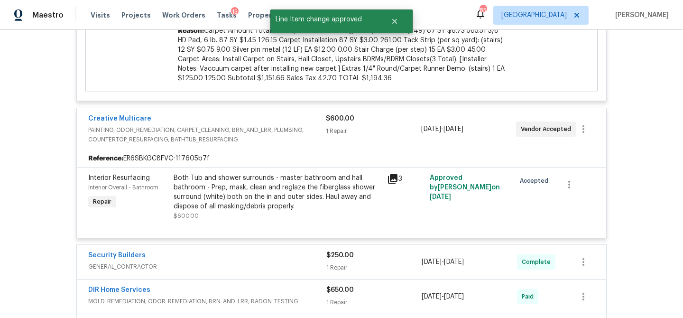
scroll to position [3224, 0]
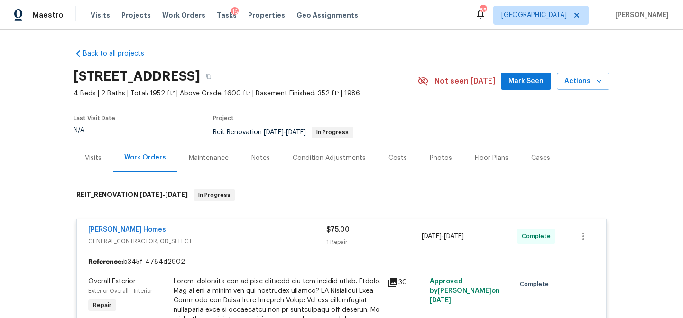
click at [91, 155] on div "Visits" at bounding box center [93, 157] width 17 height 9
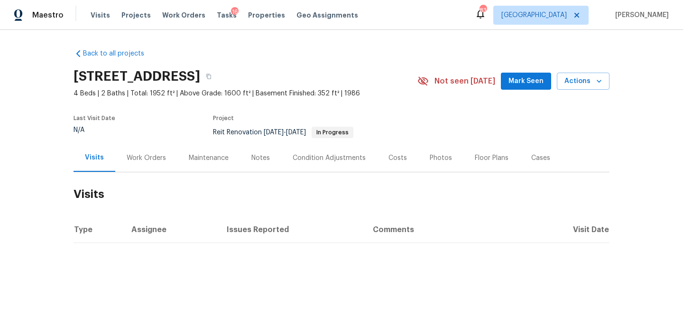
click at [147, 159] on div "Work Orders" at bounding box center [146, 157] width 39 height 9
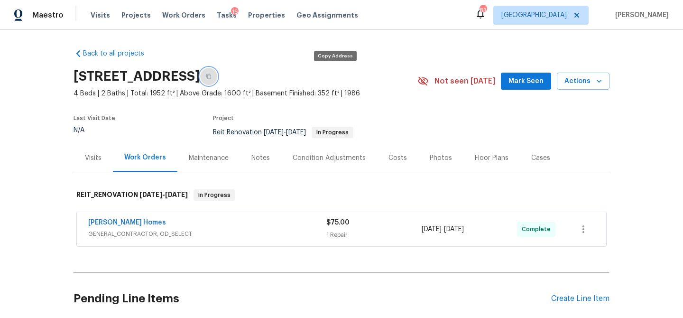
click at [211, 75] on icon "button" at bounding box center [209, 76] width 6 height 6
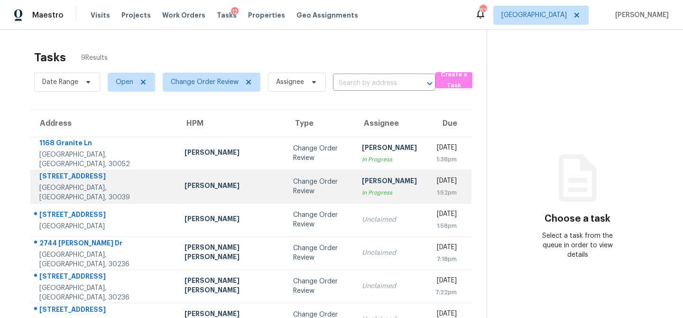
click at [450, 192] on div "[DATE] 1:52pm" at bounding box center [451, 186] width 39 height 21
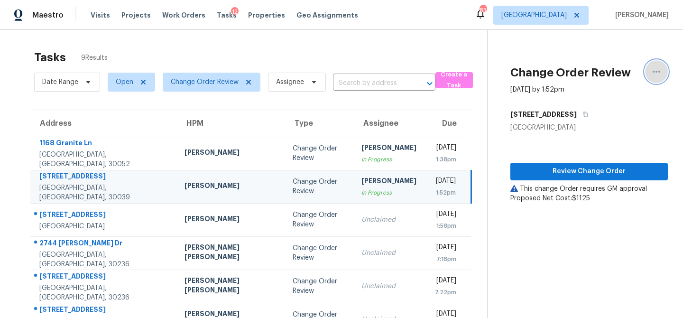
click at [652, 71] on icon "button" at bounding box center [655, 71] width 11 height 11
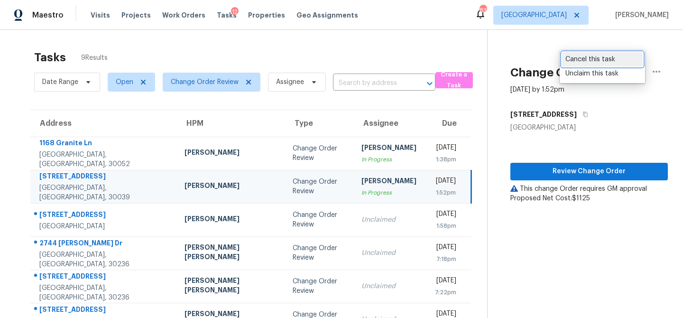
click at [589, 60] on div "Cancel this task" at bounding box center [602, 59] width 74 height 9
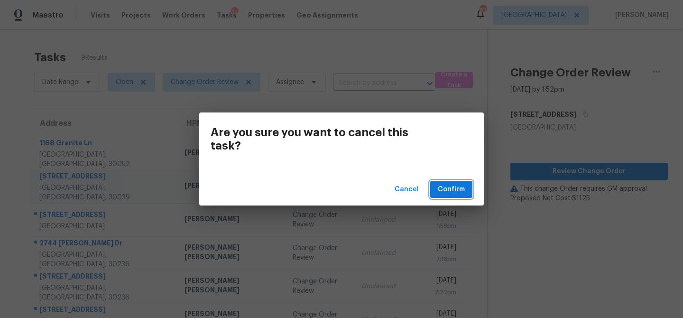
click at [448, 186] on span "Confirm" at bounding box center [451, 189] width 27 height 12
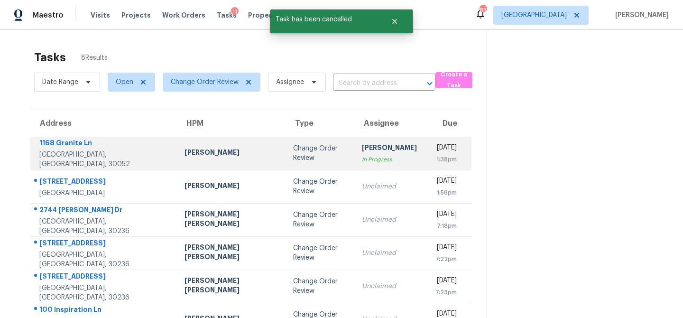
click at [184, 158] on div "[PERSON_NAME]" at bounding box center [230, 153] width 93 height 12
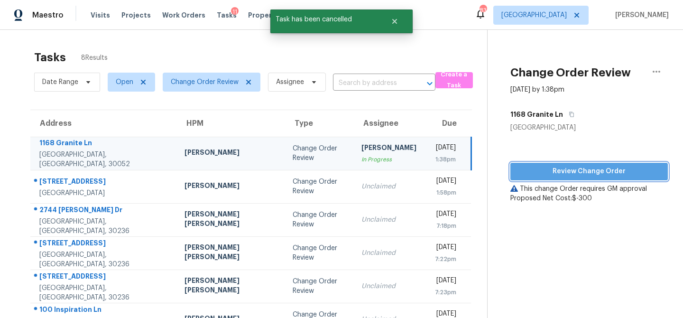
drag, startPoint x: 536, startPoint y: 170, endPoint x: 524, endPoint y: 171, distance: 11.5
click at [536, 170] on span "Review Change Order" at bounding box center [589, 171] width 143 height 12
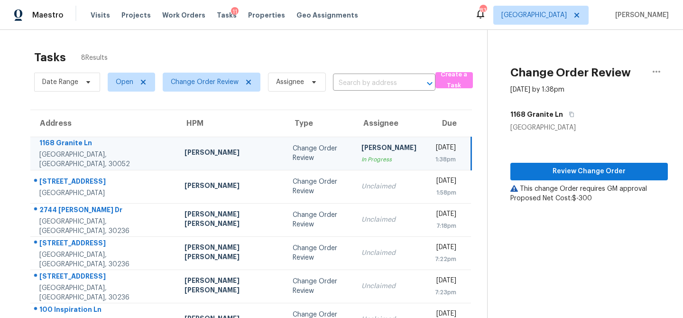
click at [366, 146] on div "[PERSON_NAME]" at bounding box center [388, 149] width 55 height 12
click at [663, 72] on button "button" at bounding box center [656, 71] width 23 height 23
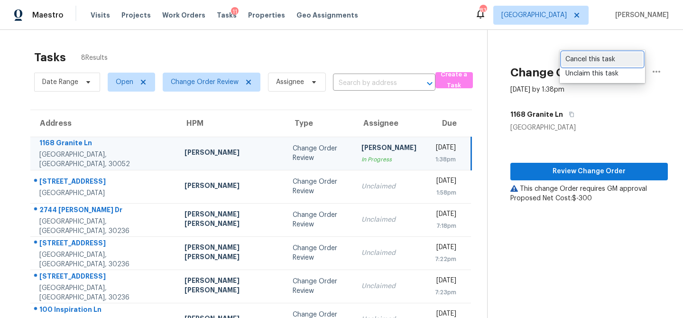
click at [598, 60] on div "Cancel this task" at bounding box center [602, 59] width 74 height 9
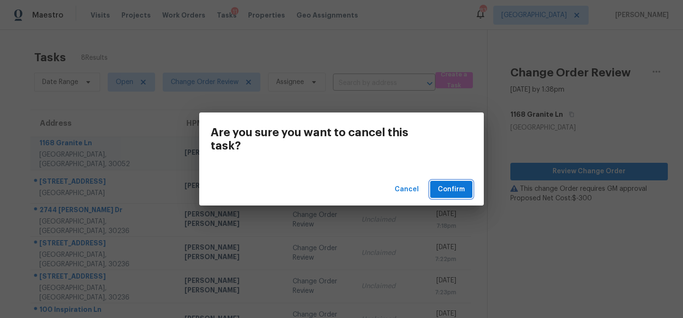
click at [448, 191] on span "Confirm" at bounding box center [451, 189] width 27 height 12
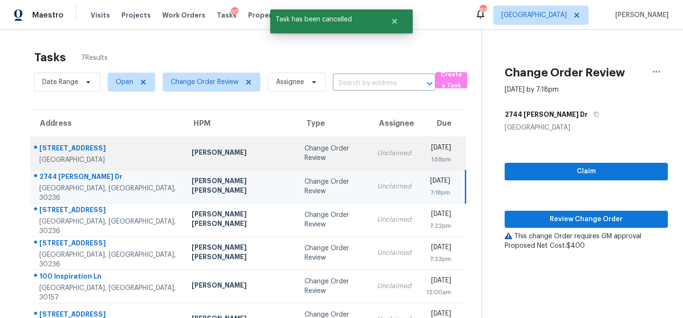
click at [184, 164] on td "[PERSON_NAME]" at bounding box center [240, 153] width 113 height 33
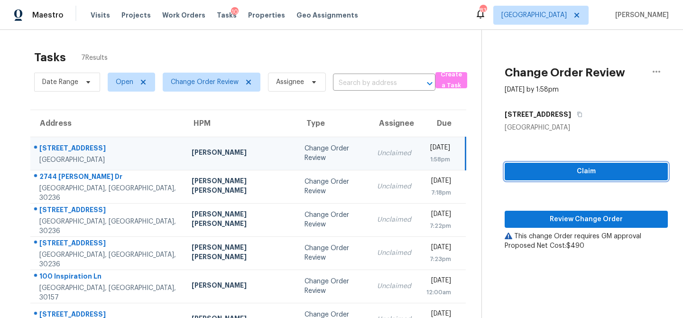
click at [534, 167] on span "Claim" at bounding box center [586, 171] width 148 height 12
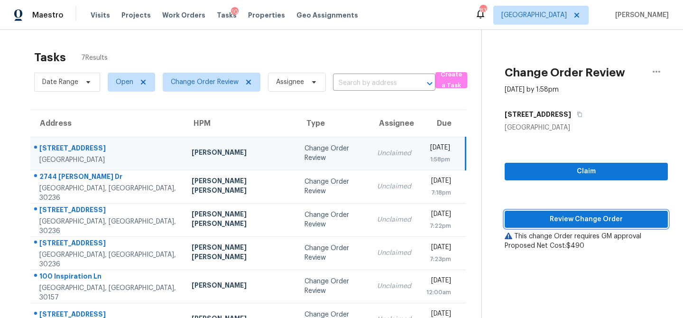
click at [543, 219] on span "Review Change Order" at bounding box center [586, 219] width 148 height 12
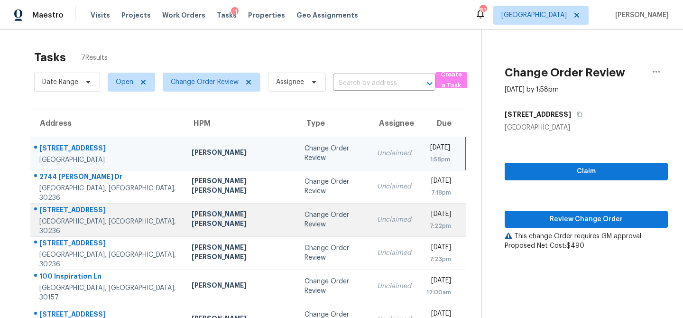
scroll to position [59, 0]
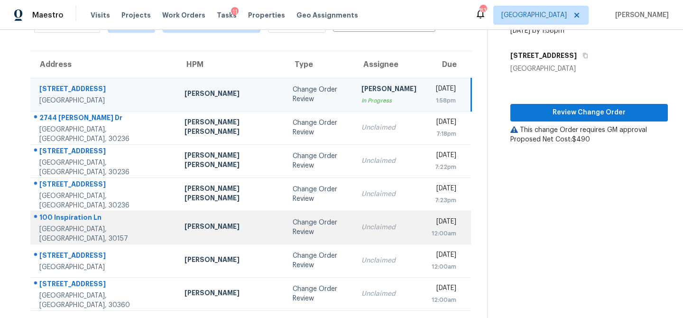
click at [292, 234] on div "Change Order Review" at bounding box center [319, 227] width 54 height 19
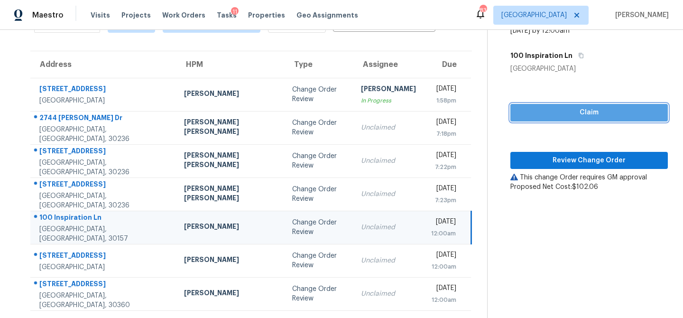
click at [564, 117] on span "Claim" at bounding box center [589, 113] width 142 height 12
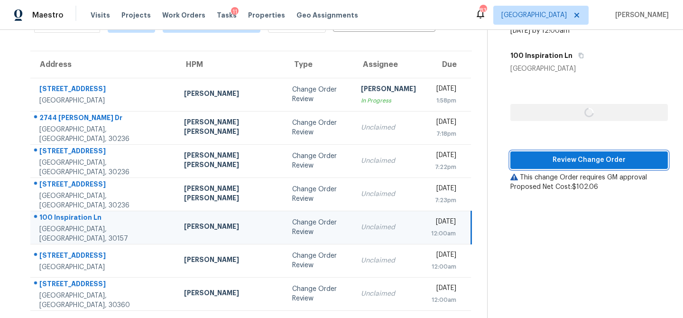
click at [551, 158] on span "Review Change Order" at bounding box center [589, 160] width 142 height 12
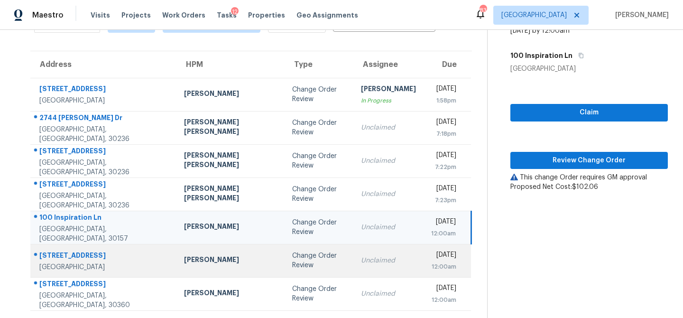
click at [200, 255] on div "Mirsad Srna" at bounding box center [230, 261] width 93 height 12
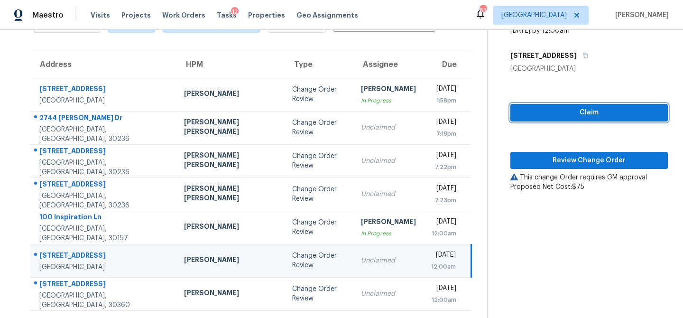
click at [548, 113] on span "Claim" at bounding box center [589, 113] width 142 height 12
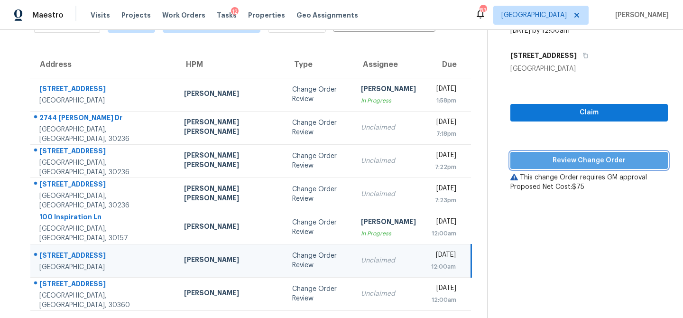
click at [543, 157] on span "Review Change Order" at bounding box center [589, 161] width 142 height 12
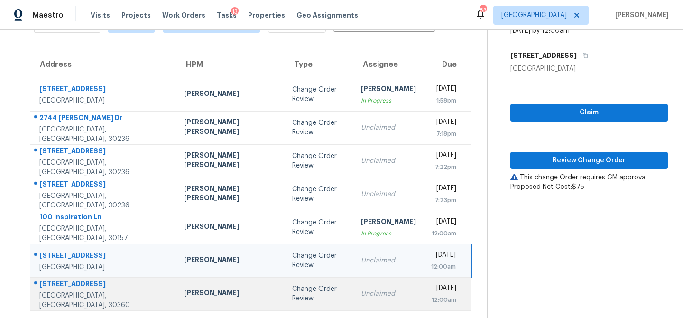
click at [292, 294] on div "Change Order Review" at bounding box center [319, 293] width 54 height 19
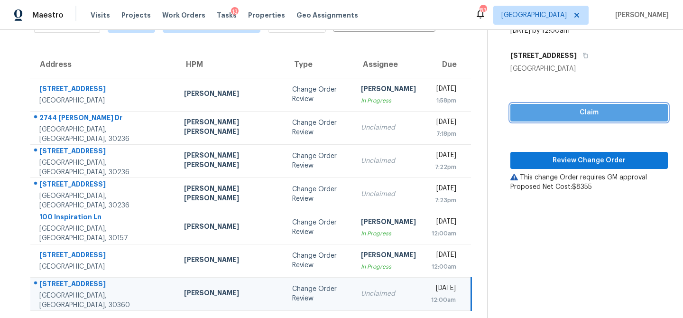
click at [547, 114] on span "Claim" at bounding box center [589, 113] width 142 height 12
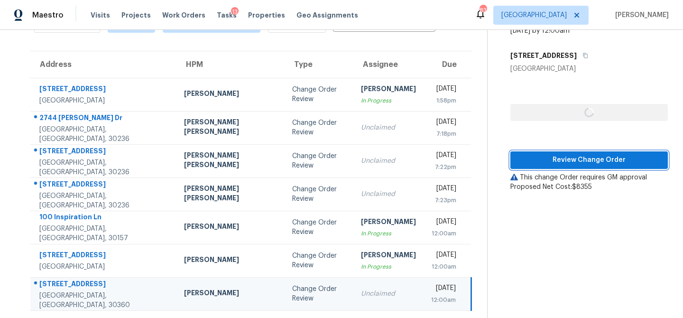
click at [539, 152] on button "Review Change Order" at bounding box center [588, 160] width 157 height 18
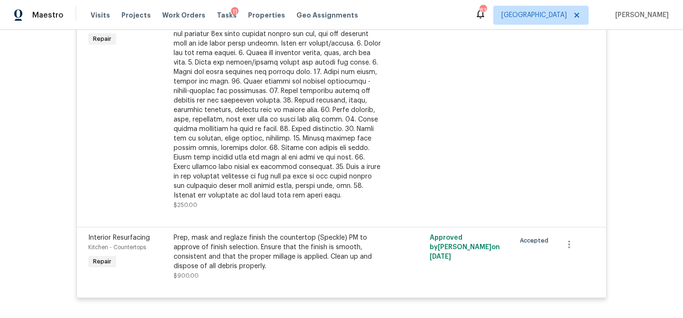
scroll to position [913, 0]
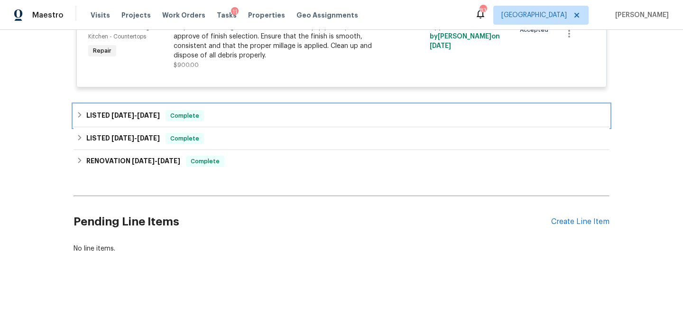
click at [75, 113] on div "LISTED [DATE] - [DATE] Complete" at bounding box center [341, 115] width 536 height 23
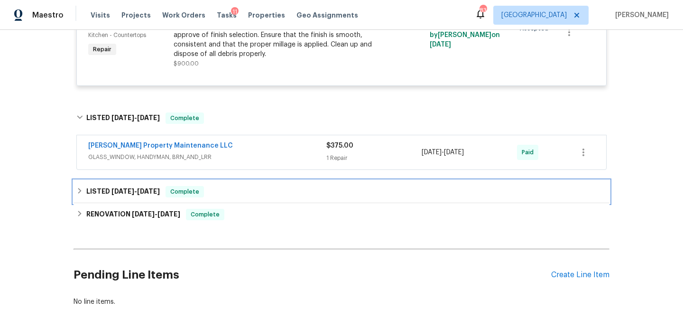
click at [76, 189] on icon at bounding box center [79, 190] width 7 height 7
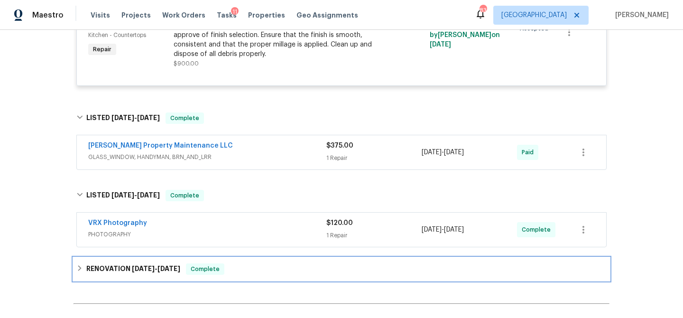
click at [76, 265] on div "RENOVATION [DATE] - [DATE] Complete" at bounding box center [341, 268] width 530 height 11
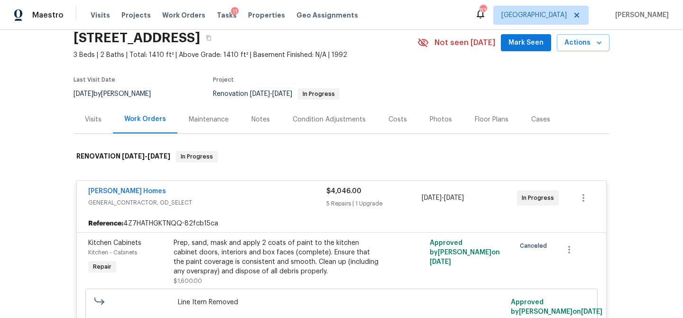
scroll to position [0, 0]
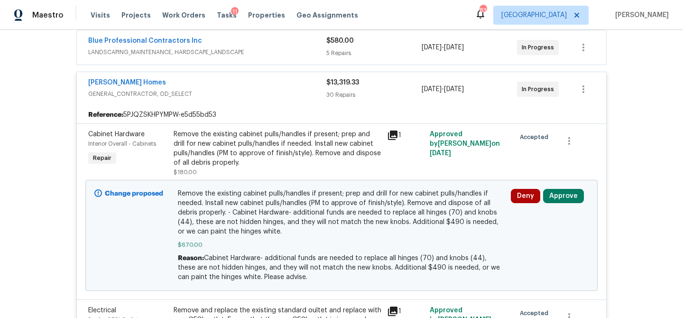
scroll to position [190, 0]
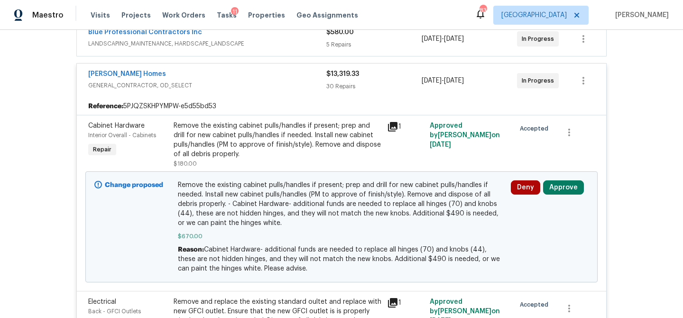
click at [366, 44] on div "5 Repairs" at bounding box center [373, 44] width 95 height 9
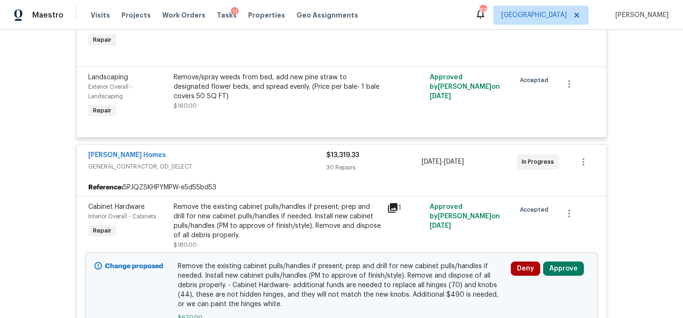
scroll to position [729, 0]
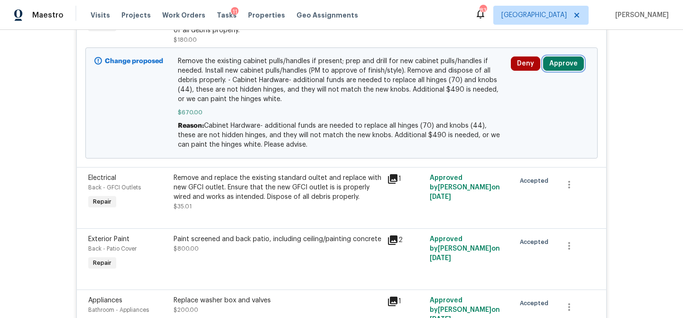
click at [562, 64] on button "Approve" at bounding box center [563, 63] width 41 height 14
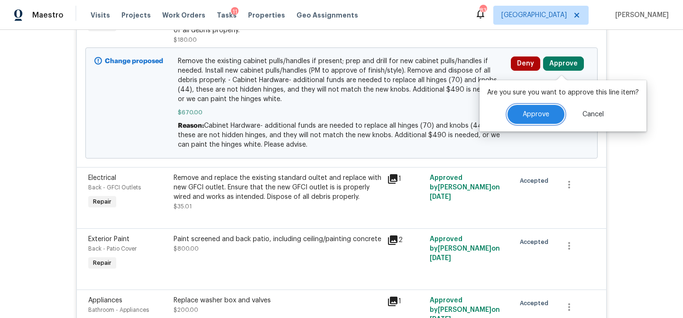
click at [518, 117] on button "Approve" at bounding box center [535, 114] width 57 height 19
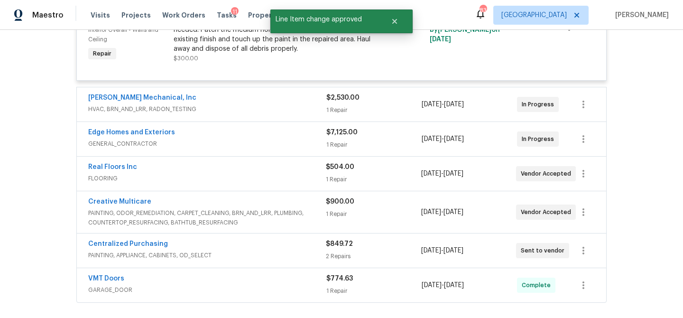
scroll to position [3200, 0]
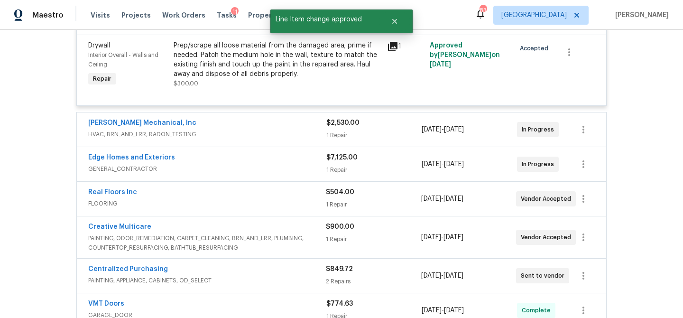
click at [364, 118] on div "$2,530.00" at bounding box center [373, 122] width 95 height 9
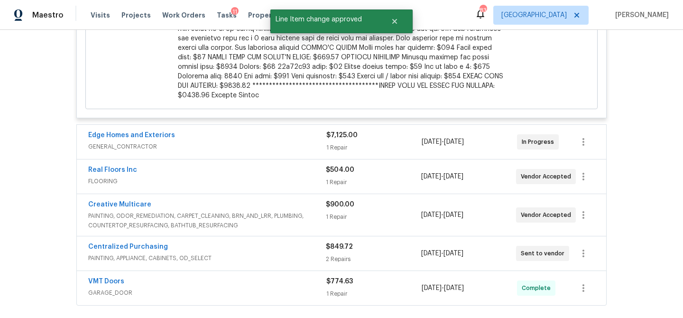
scroll to position [4048, 0]
click at [383, 143] on div "1 Repair" at bounding box center [373, 147] width 95 height 9
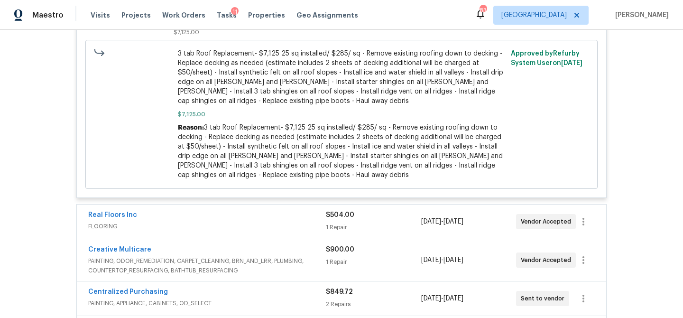
click at [387, 222] on div "1 Repair" at bounding box center [373, 226] width 95 height 9
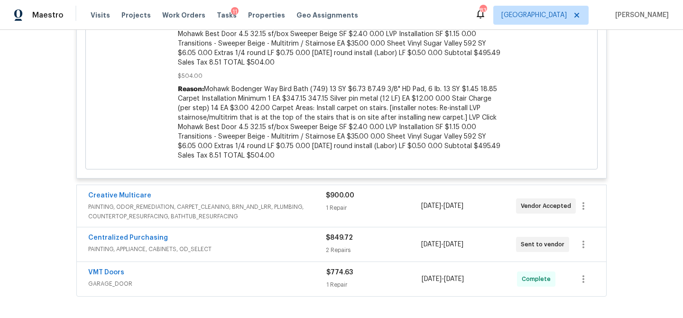
scroll to position [4705, 0]
click at [381, 202] on div "1 Repair" at bounding box center [373, 206] width 95 height 9
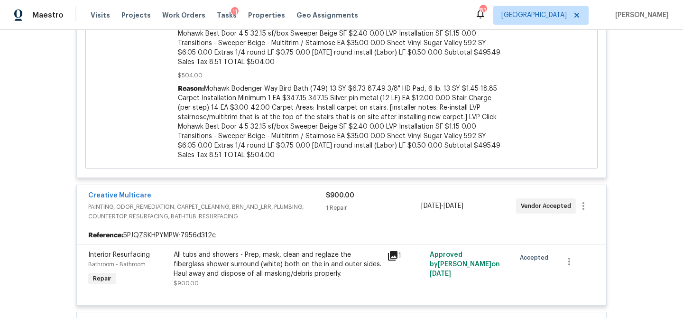
scroll to position [4768, 0]
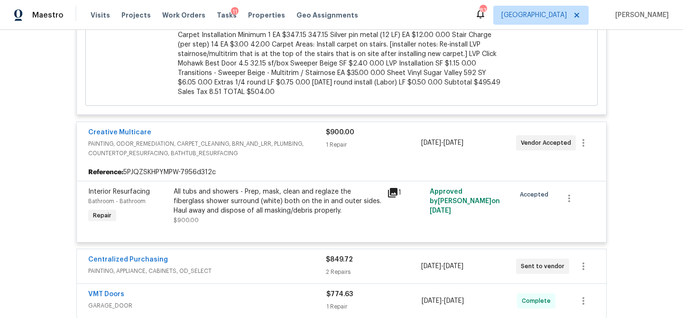
click at [382, 267] on div "2 Repairs" at bounding box center [373, 271] width 95 height 9
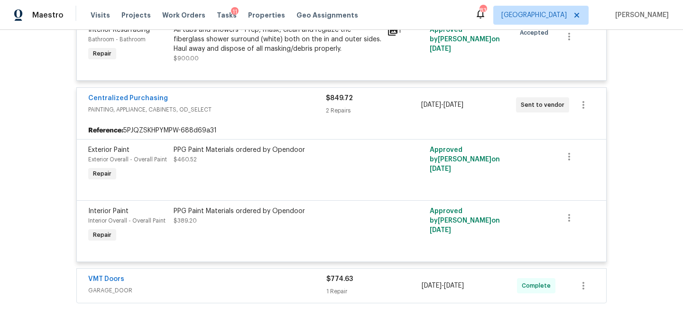
scroll to position [4939, 0]
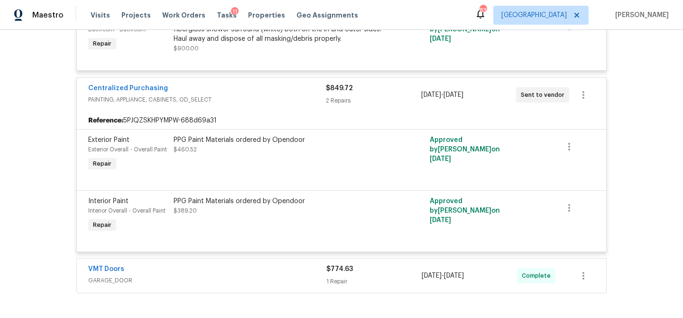
click at [382, 264] on div "$774.63 1 Repair" at bounding box center [373, 275] width 95 height 23
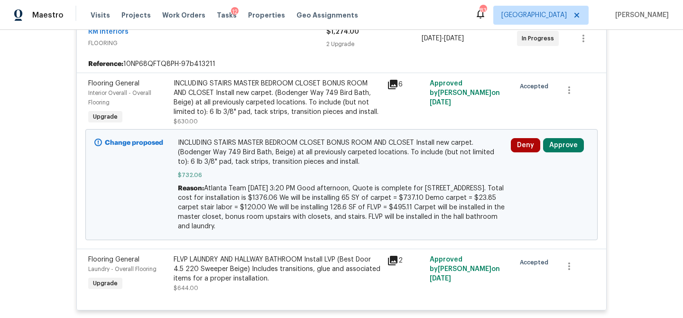
scroll to position [209, 0]
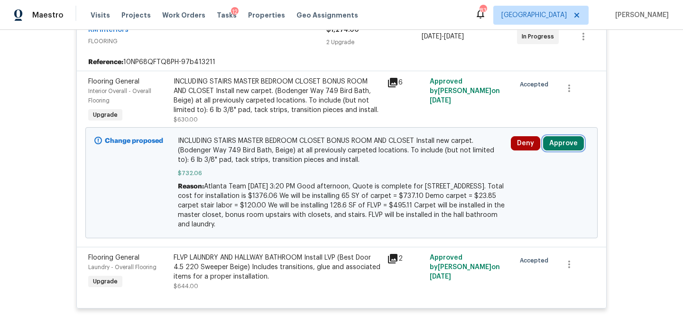
click at [556, 136] on button "Approve" at bounding box center [563, 143] width 41 height 14
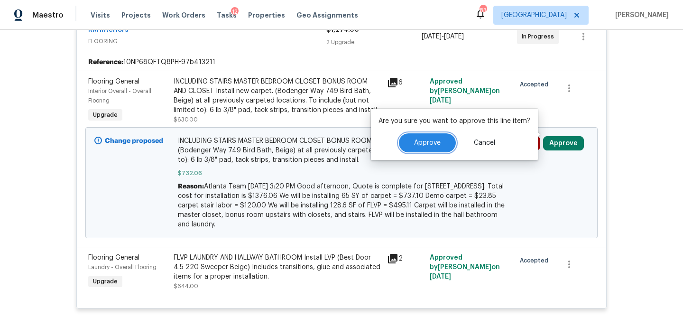
click at [428, 140] on span "Approve" at bounding box center [427, 142] width 27 height 7
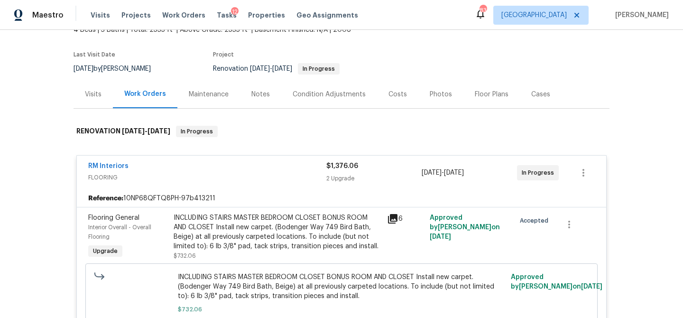
scroll to position [57, 0]
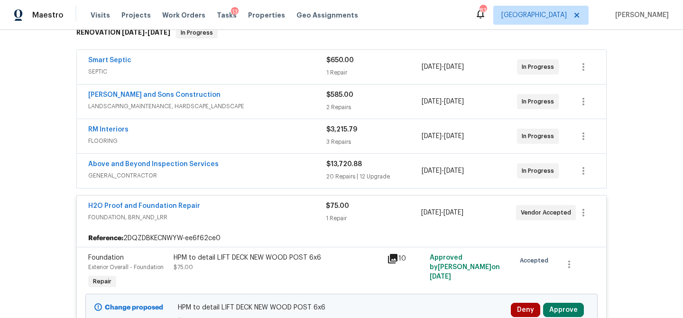
scroll to position [163, 0]
click at [377, 65] on div "$650.00 1 Repair" at bounding box center [373, 66] width 95 height 23
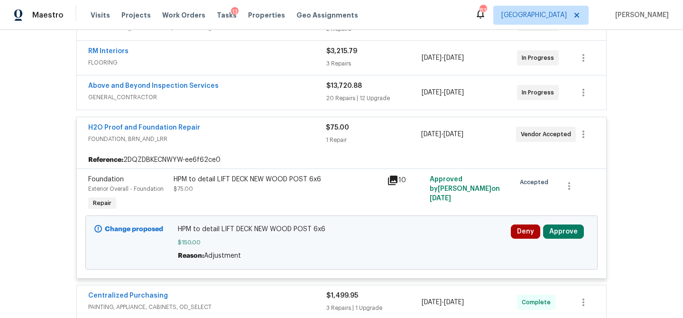
scroll to position [304, 0]
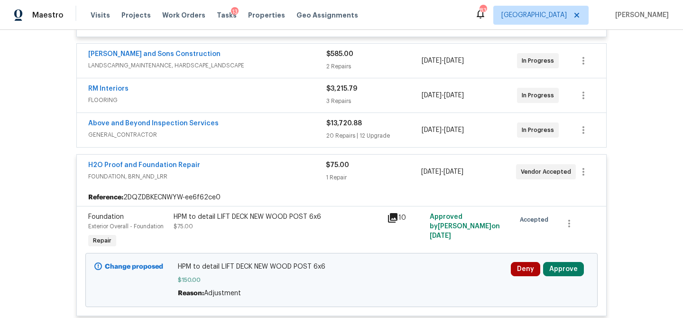
click at [378, 65] on div "2 Repairs" at bounding box center [373, 66] width 95 height 9
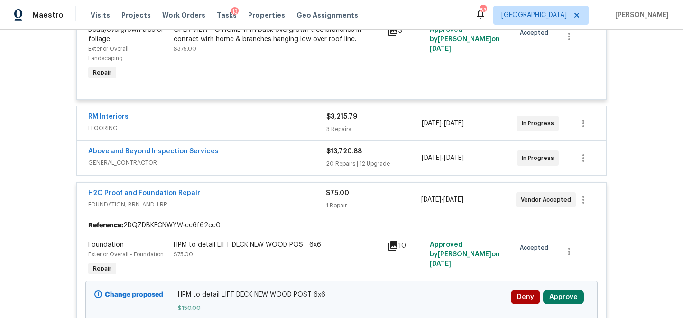
scroll to position [481, 0]
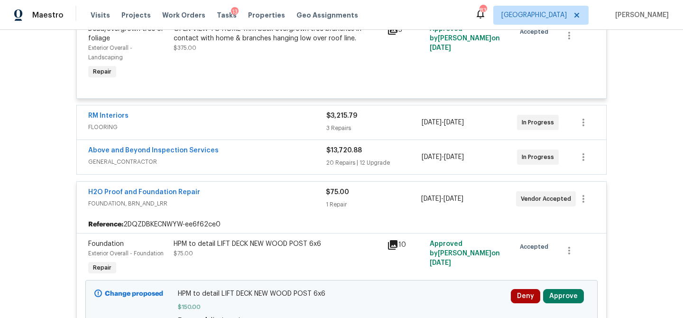
click at [377, 129] on div "3 Repairs" at bounding box center [373, 127] width 95 height 9
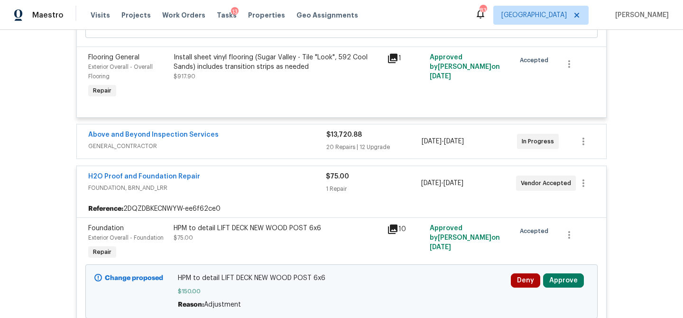
scroll to position [848, 0]
click at [378, 136] on div "$13,720.88" at bounding box center [373, 133] width 95 height 9
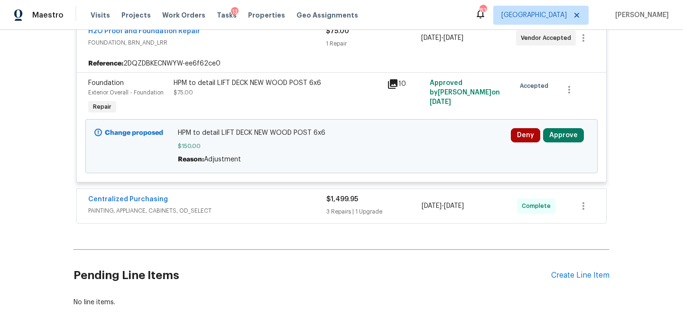
scroll to position [3828, 0]
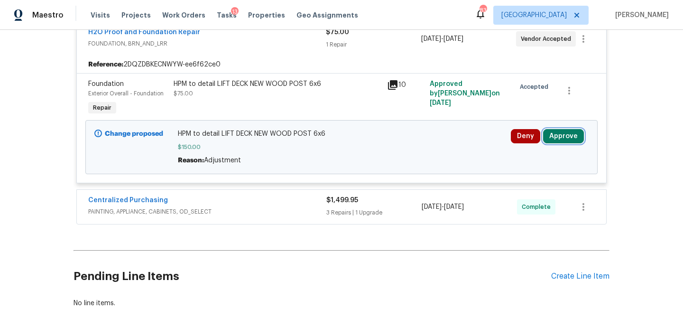
click at [568, 135] on button "Approve" at bounding box center [563, 136] width 41 height 14
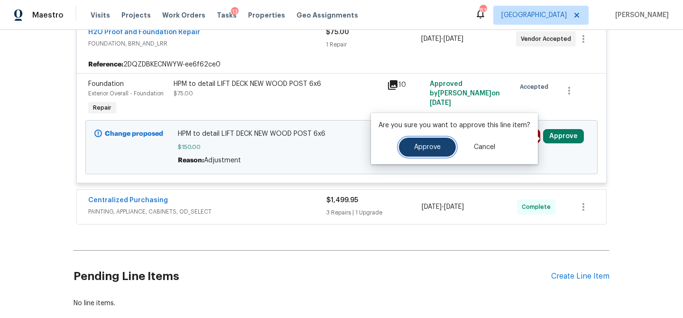
click at [436, 150] on span "Approve" at bounding box center [427, 147] width 27 height 7
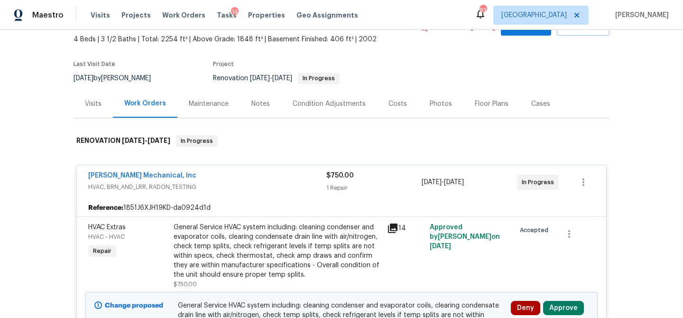
scroll to position [62, 0]
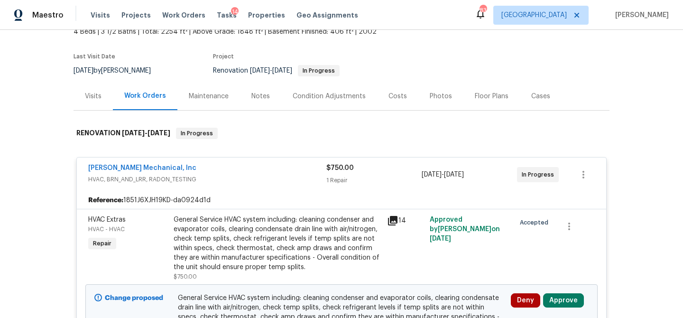
click at [100, 96] on div "Visits" at bounding box center [93, 95] width 17 height 9
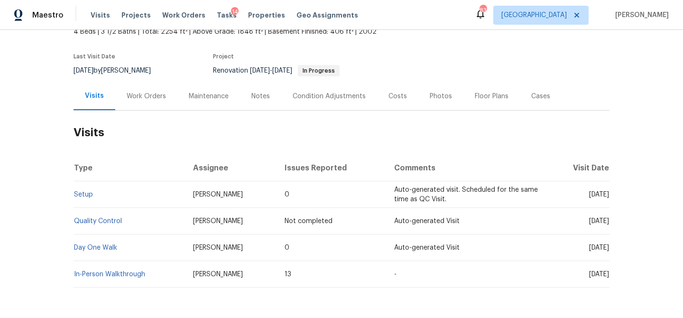
click at [144, 96] on div "Work Orders" at bounding box center [146, 95] width 39 height 9
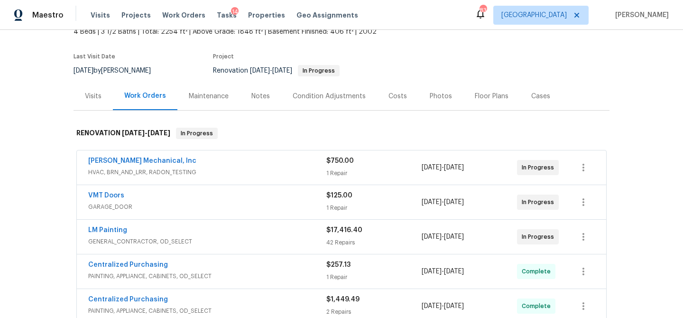
click at [230, 163] on div "JH Martin Mechanical, Inc" at bounding box center [207, 161] width 238 height 11
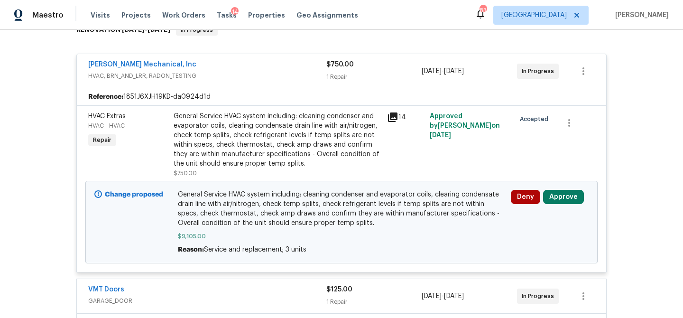
scroll to position [166, 0]
click at [555, 194] on button "Approve" at bounding box center [563, 196] width 41 height 14
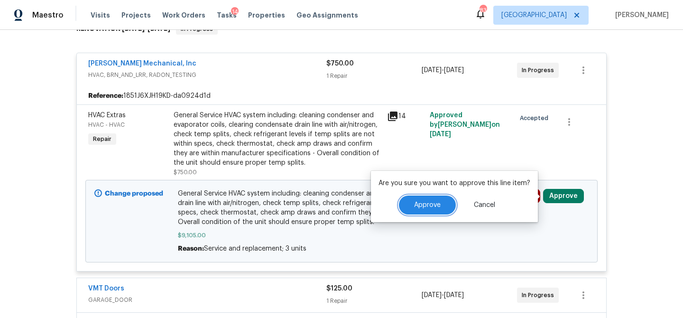
click at [436, 206] on span "Approve" at bounding box center [427, 204] width 27 height 7
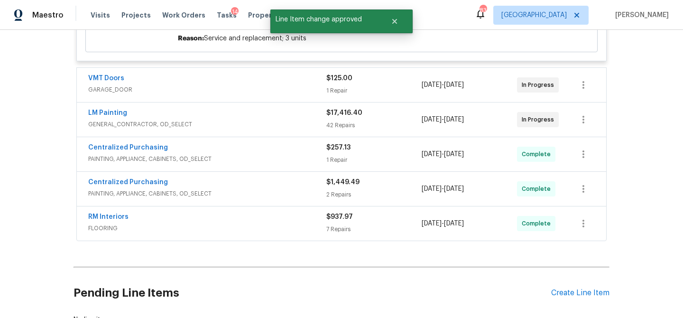
scroll to position [378, 0]
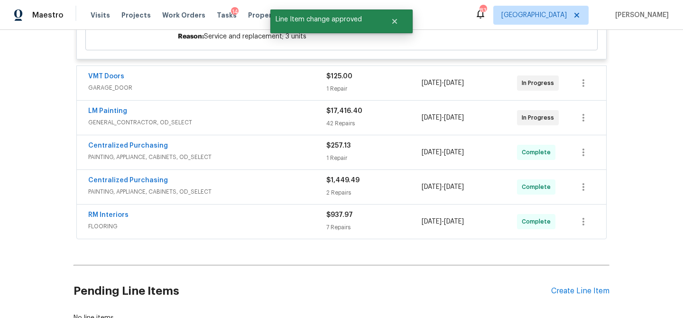
click at [393, 87] on div "1 Repair" at bounding box center [373, 88] width 95 height 9
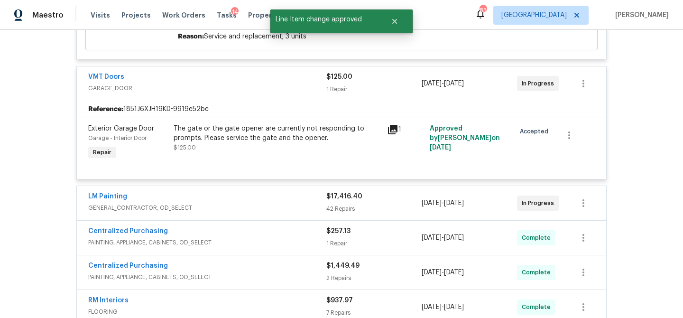
scroll to position [409, 0]
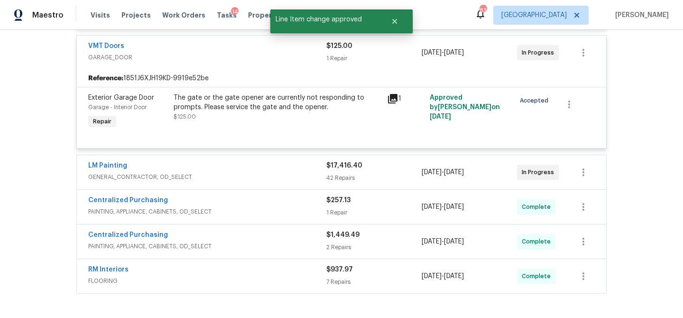
click at [389, 178] on div "42 Repairs" at bounding box center [373, 177] width 95 height 9
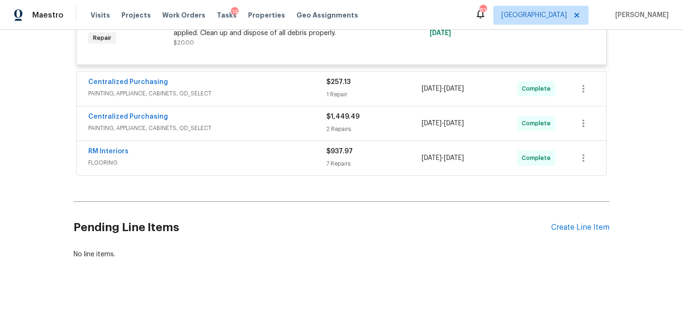
scroll to position [4018, 0]
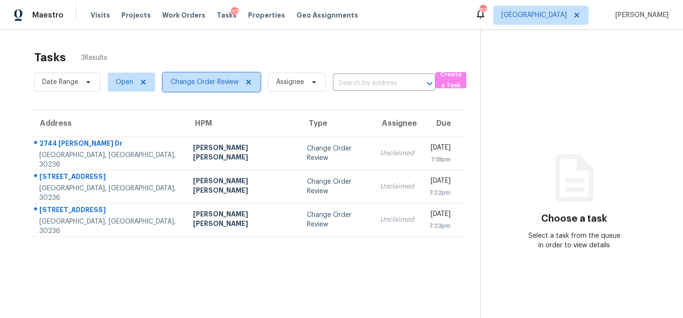
click at [248, 81] on icon at bounding box center [248, 82] width 5 height 5
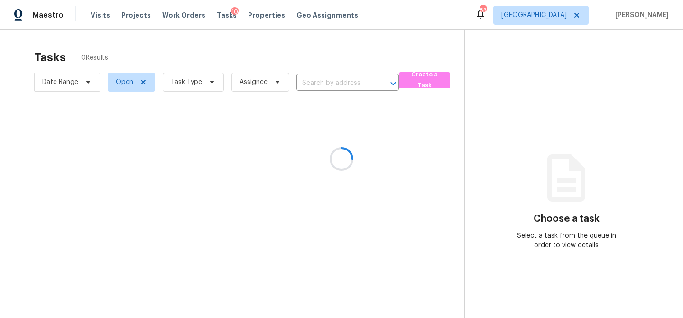
click at [209, 83] on div at bounding box center [341, 159] width 683 height 318
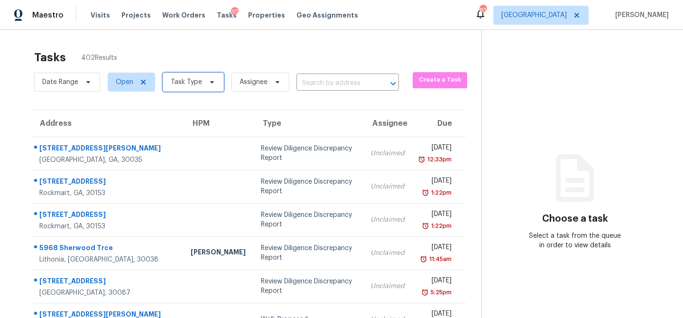
click at [209, 83] on icon at bounding box center [212, 82] width 8 height 8
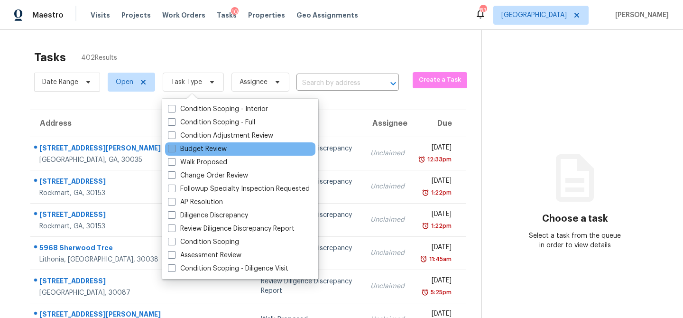
click at [176, 151] on label "Budget Review" at bounding box center [197, 148] width 59 height 9
click at [174, 150] on input "Budget Review" at bounding box center [171, 147] width 6 height 6
checkbox input "true"
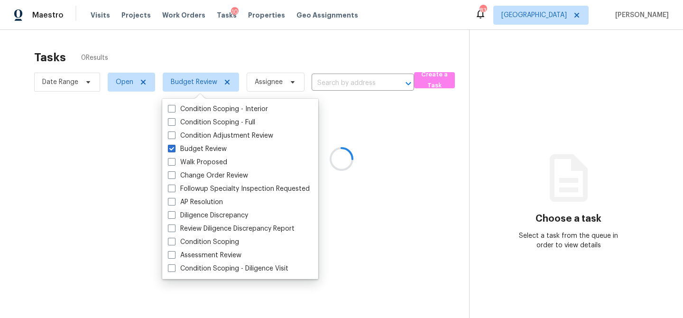
click at [279, 52] on div at bounding box center [341, 159] width 683 height 318
